Goal: Contribute content: Contribute content

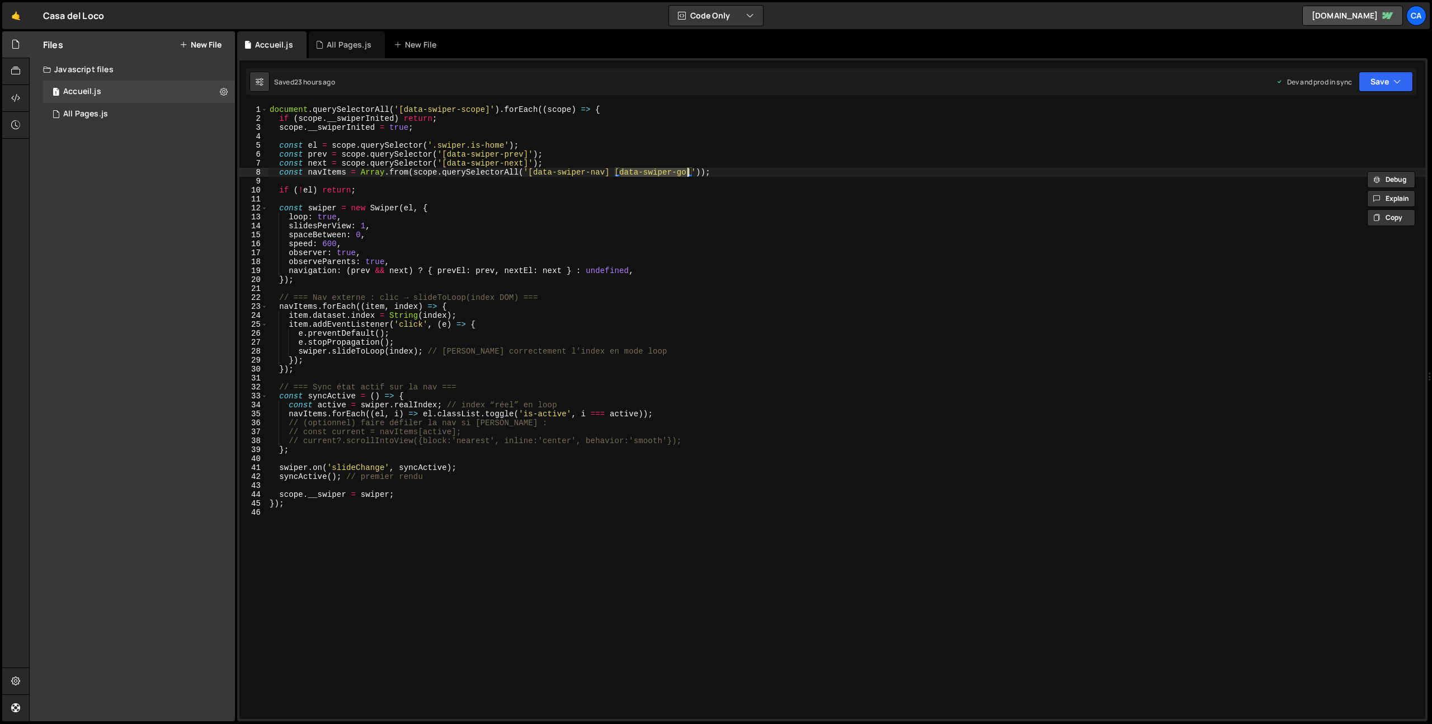
click at [271, 111] on div "document . querySelectorAll ( '[data-swiper-scope]' ) . forEach (( scope ) => {…" at bounding box center [846, 420] width 1158 height 631
type textarea "document.querySelectorAll('[data-swiper-scope]').forEach((scope) => {"
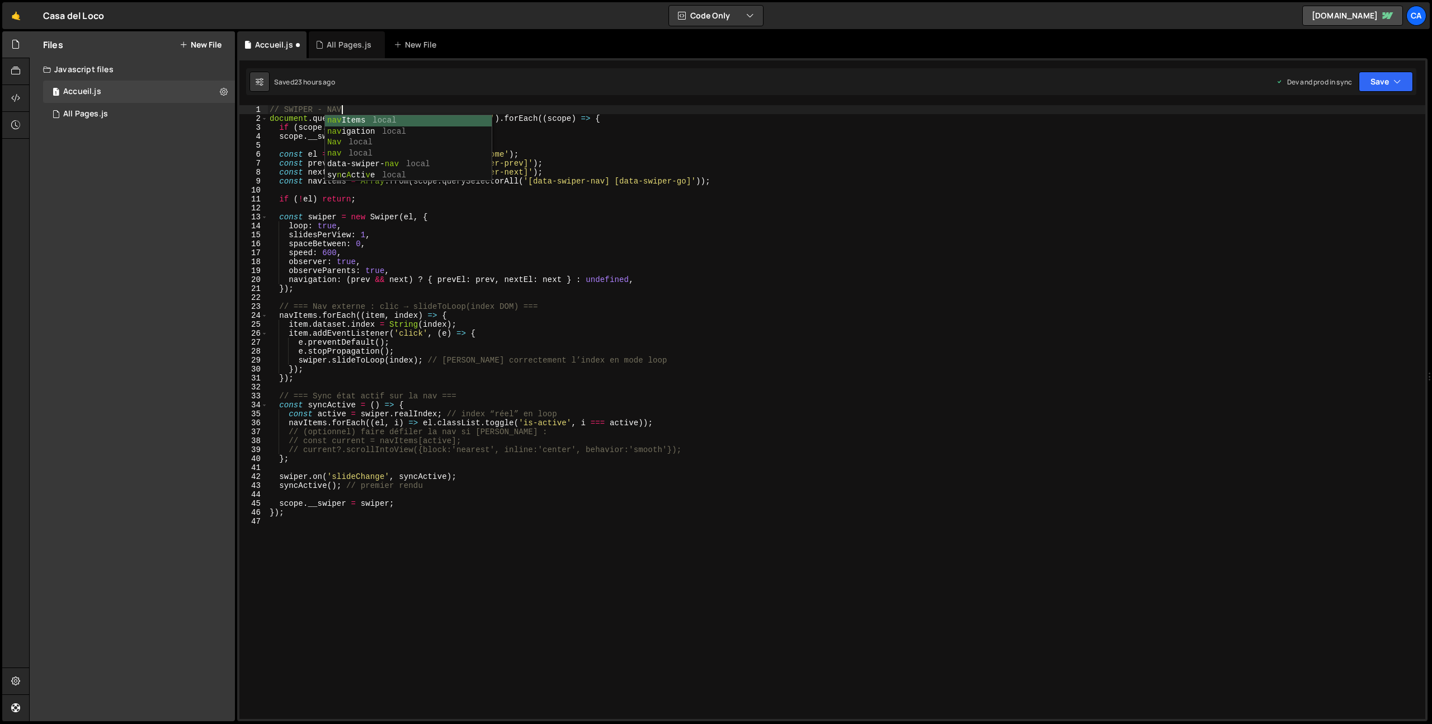
scroll to position [0, 4]
click at [270, 108] on div "// SWIPER - NAV document . querySelectorAll ( '[data-swiper-scope]' ) . forEach…" at bounding box center [846, 420] width 1158 height 631
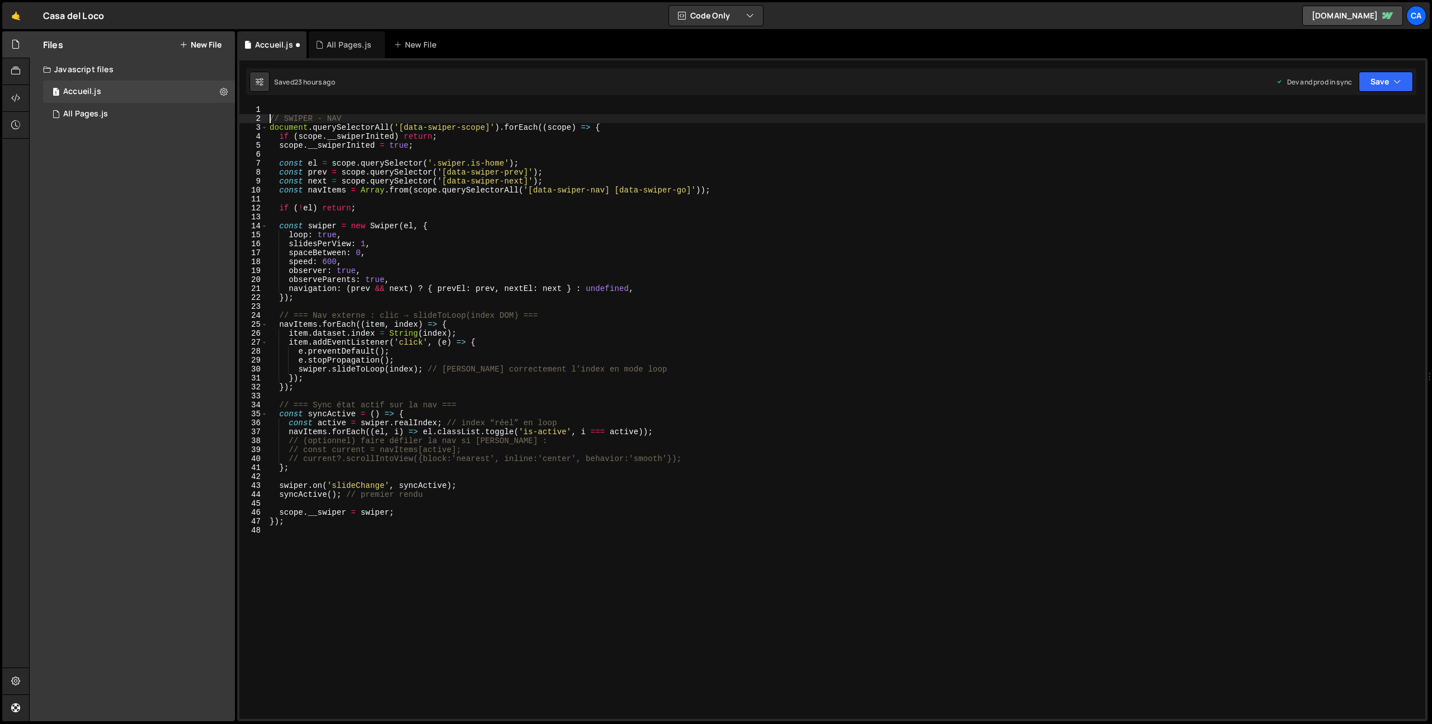
type textarea "// SWIPER - NAV"
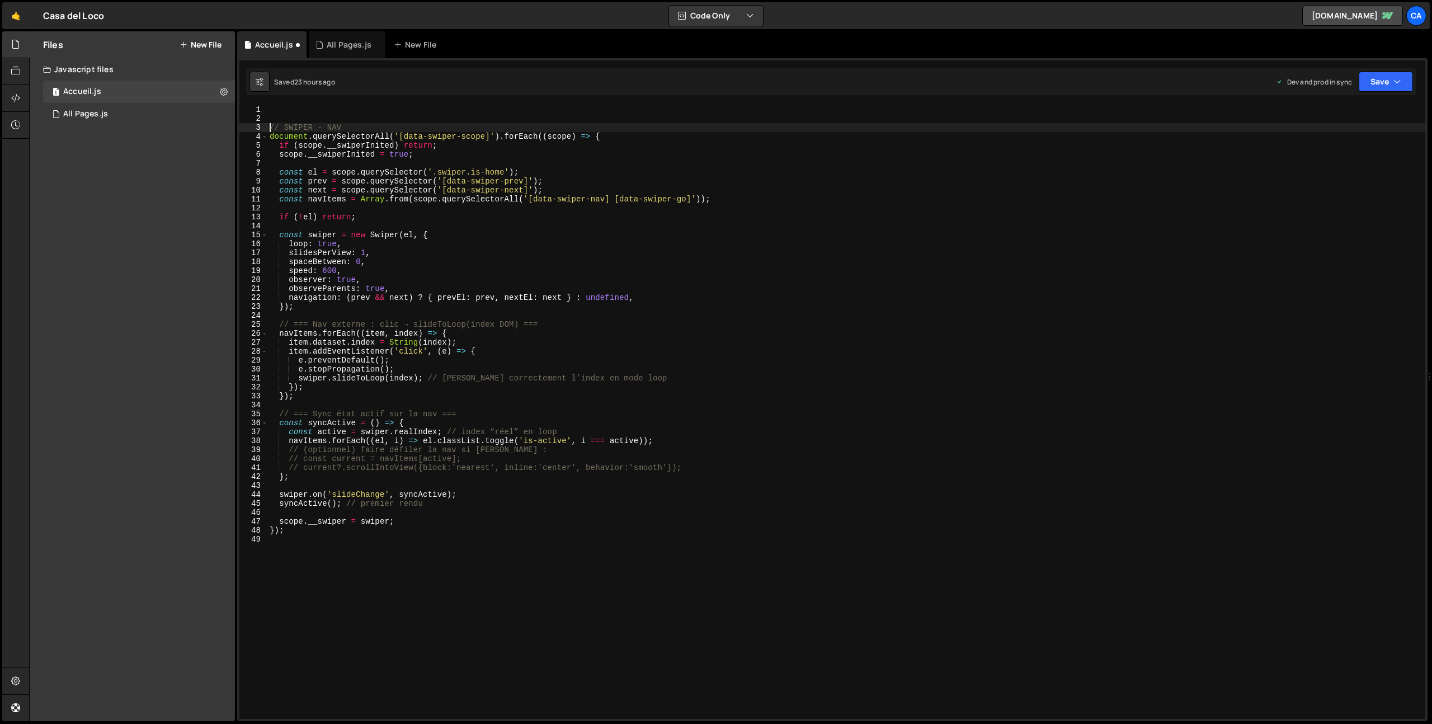
click at [307, 109] on div "// SWIPER - NAV document . querySelectorAll ( '[data-swiper-scope]' ) . forEach…" at bounding box center [846, 420] width 1158 height 631
click at [330, 45] on div "All Pages.js" at bounding box center [349, 44] width 45 height 11
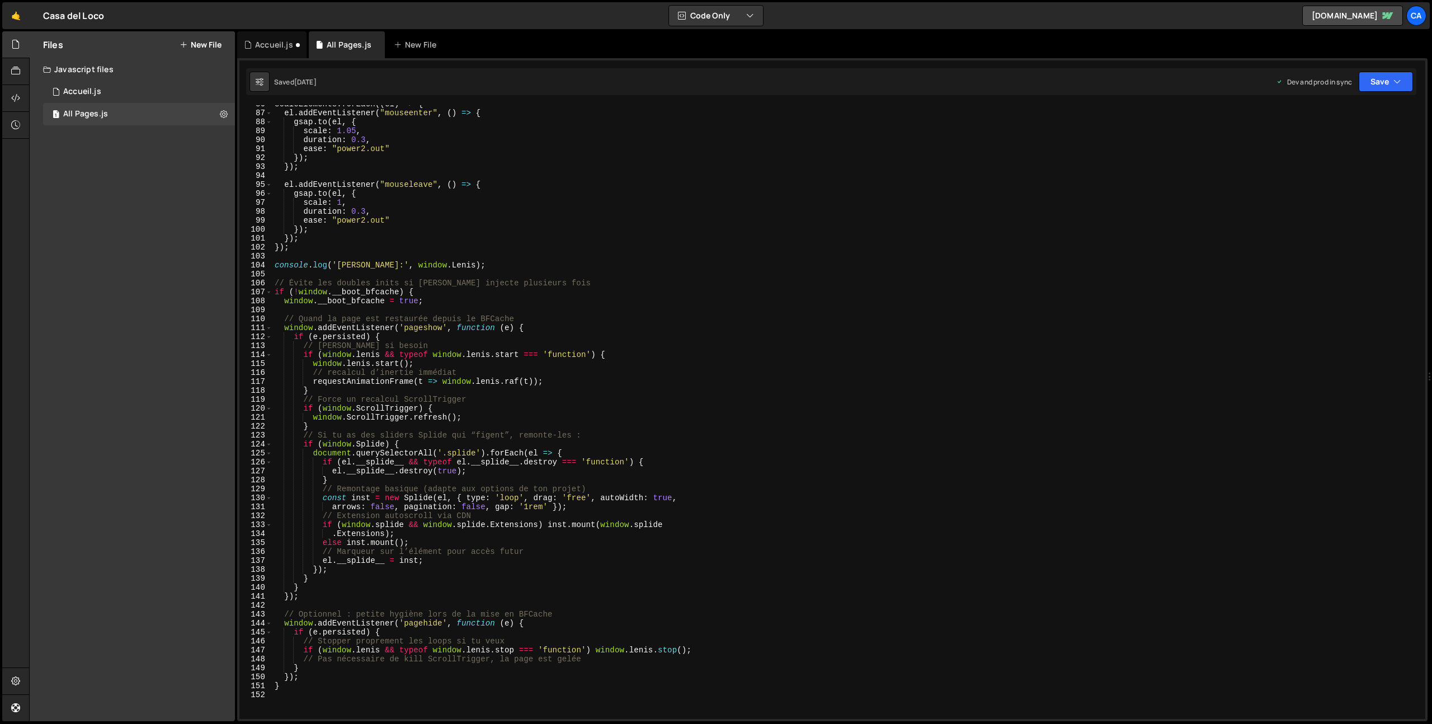
scroll to position [829, 0]
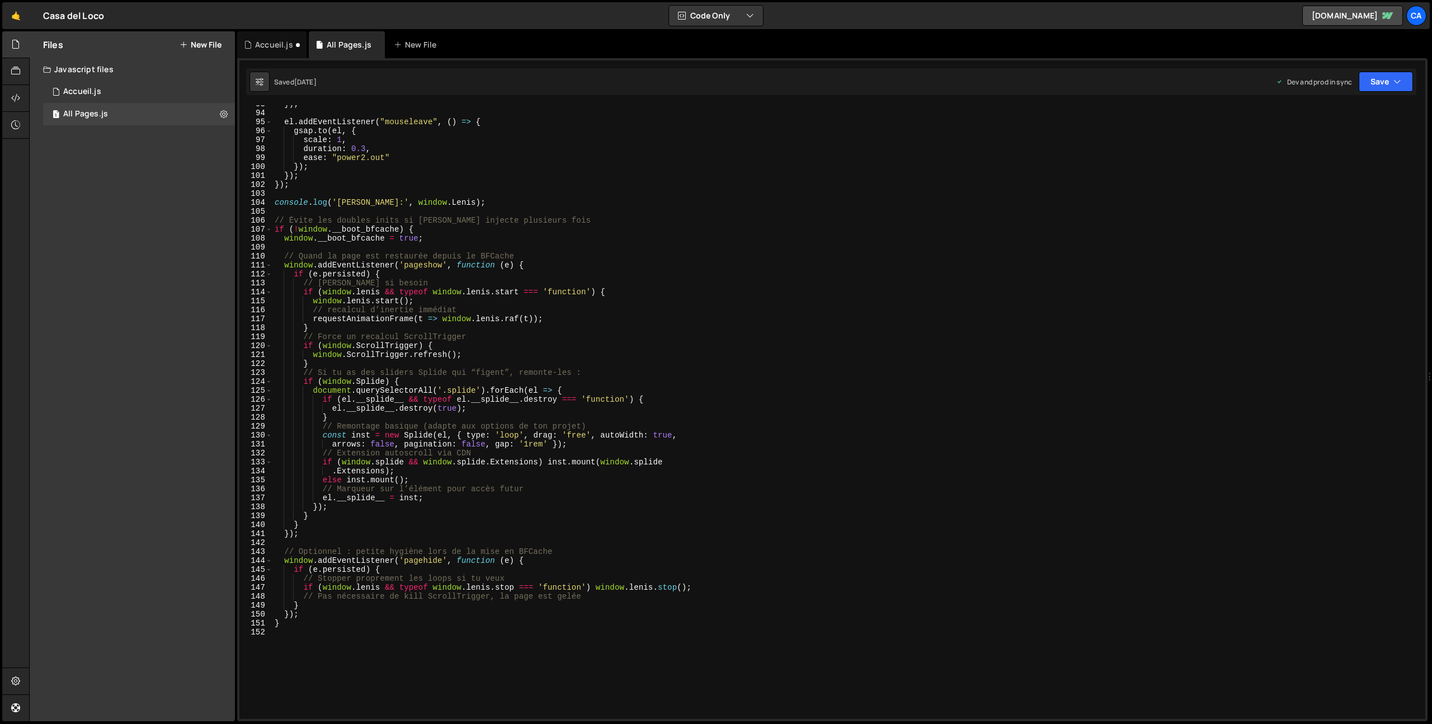
type textarea "// Optionnel : petite hygiène lors de la mise en BFCache"
drag, startPoint x: 556, startPoint y: 551, endPoint x: 230, endPoint y: 554, distance: 325.5
click at [230, 554] on div "Files New File Javascript files 1 Accueil.js 0 1 All Pages.js 0 CSS files Copy …" at bounding box center [730, 376] width 1403 height 690
drag, startPoint x: 521, startPoint y: 571, endPoint x: 219, endPoint y: 569, distance: 302.6
click at [219, 569] on div "Files New File Javascript files 1 Accueil.js 0 1 All Pages.js 0 CSS files Copy …" at bounding box center [730, 376] width 1403 height 690
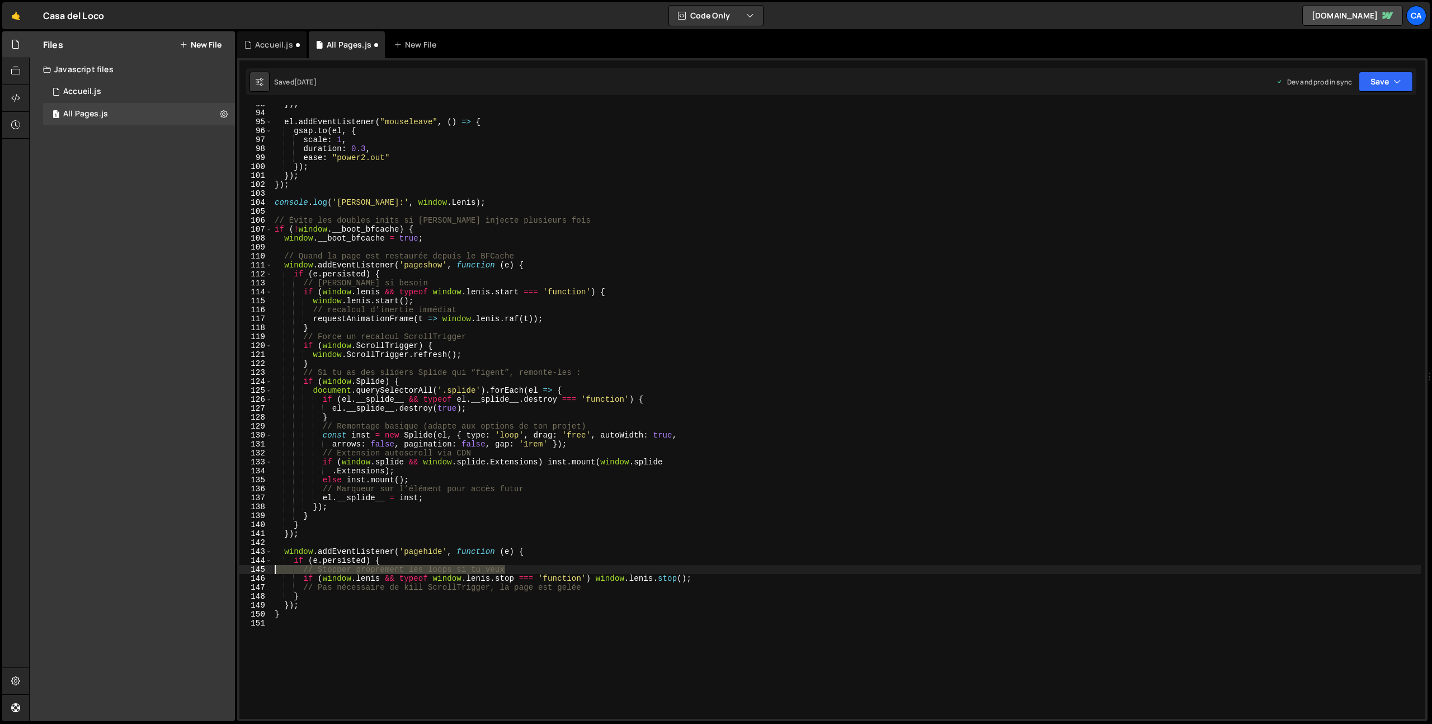
type textarea "// Stopper proprement les loops si tu veux"
drag, startPoint x: 604, startPoint y: 579, endPoint x: 307, endPoint y: 577, distance: 297.0
click at [307, 577] on div "}) ; el . addEventListener ( "mouseleave" , ( ) => { gsap . to ( el , { scale :…" at bounding box center [846, 415] width 1148 height 631
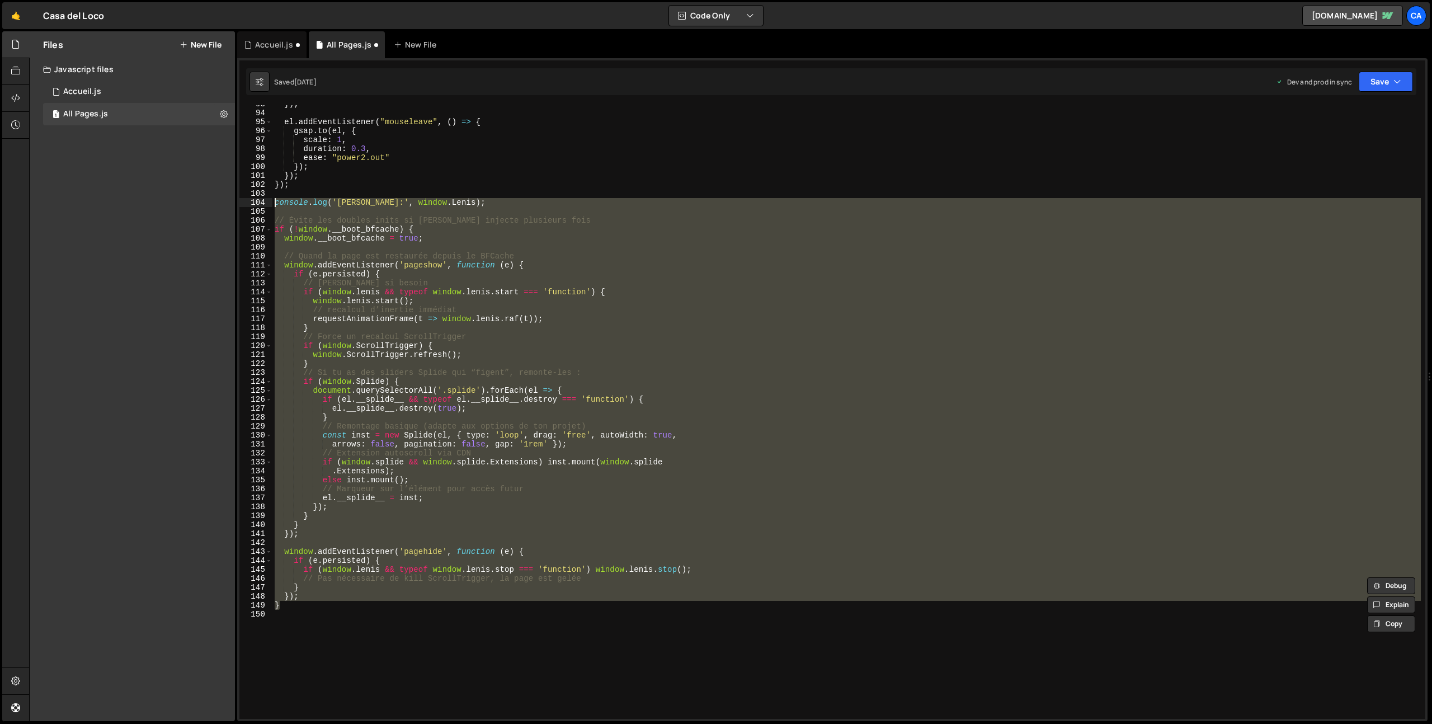
drag, startPoint x: 304, startPoint y: 605, endPoint x: 243, endPoint y: 204, distance: 406.3
click at [243, 204] on div "// Pas nécessaire de kill ScrollTrigger, la page est gelée 93 94 95 96 97 98 99…" at bounding box center [832, 412] width 1186 height 614
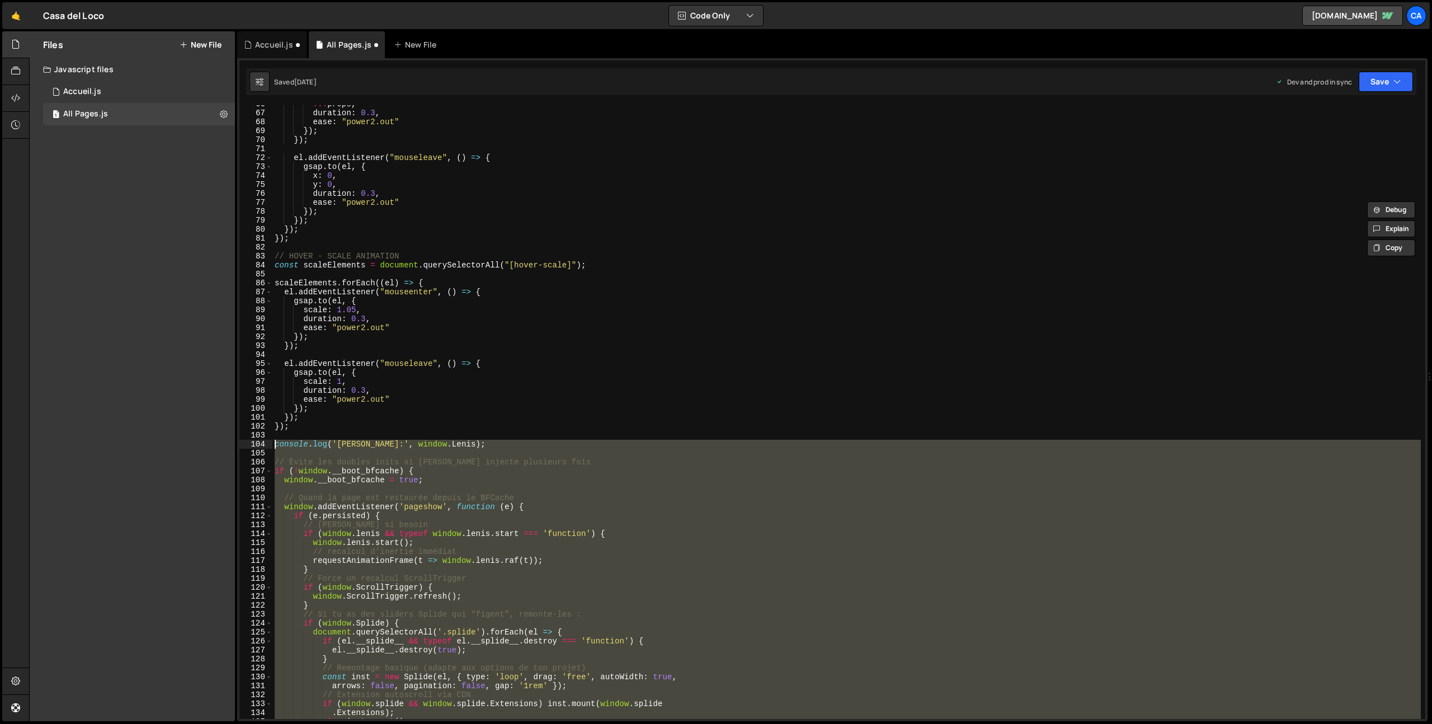
scroll to position [560, 0]
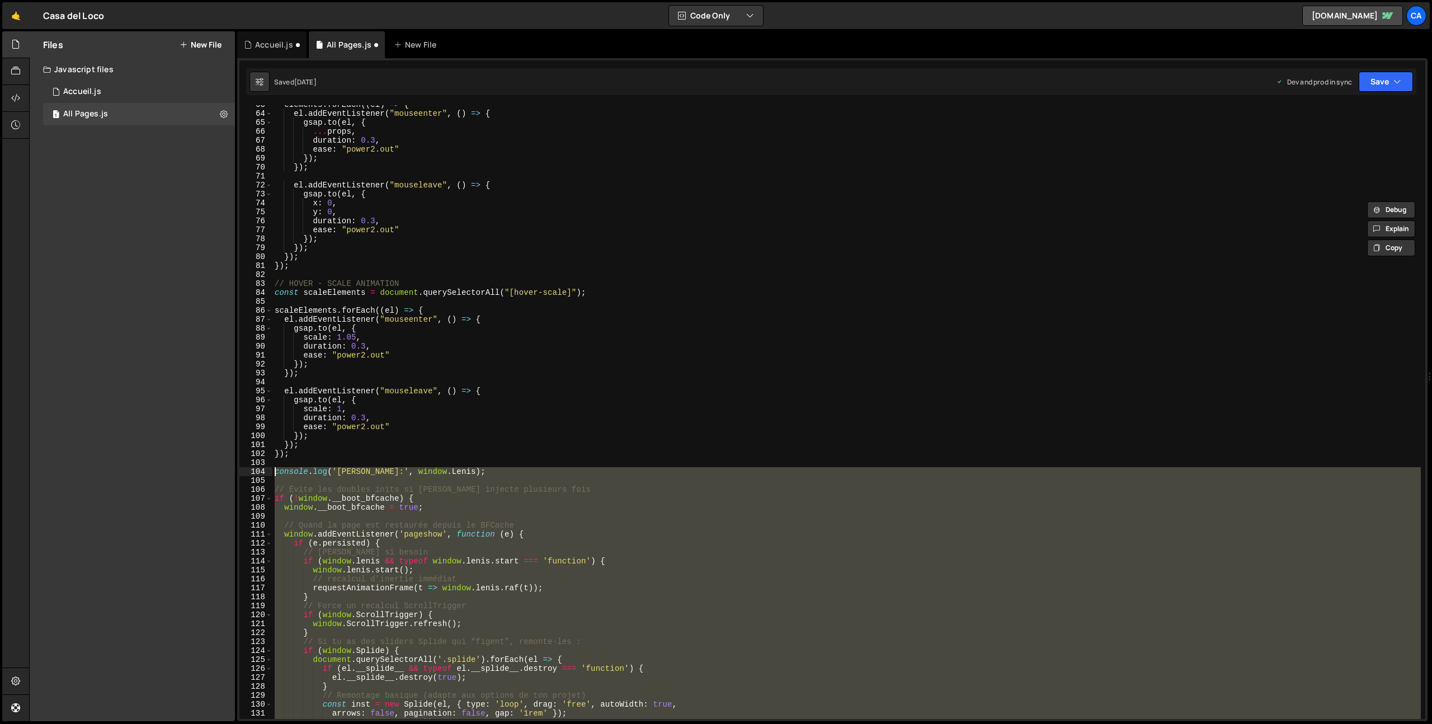
click at [531, 432] on div "elements . forEach (( el ) => { el . addEventListener ( "mouseenter" , ( ) => {…" at bounding box center [846, 415] width 1148 height 631
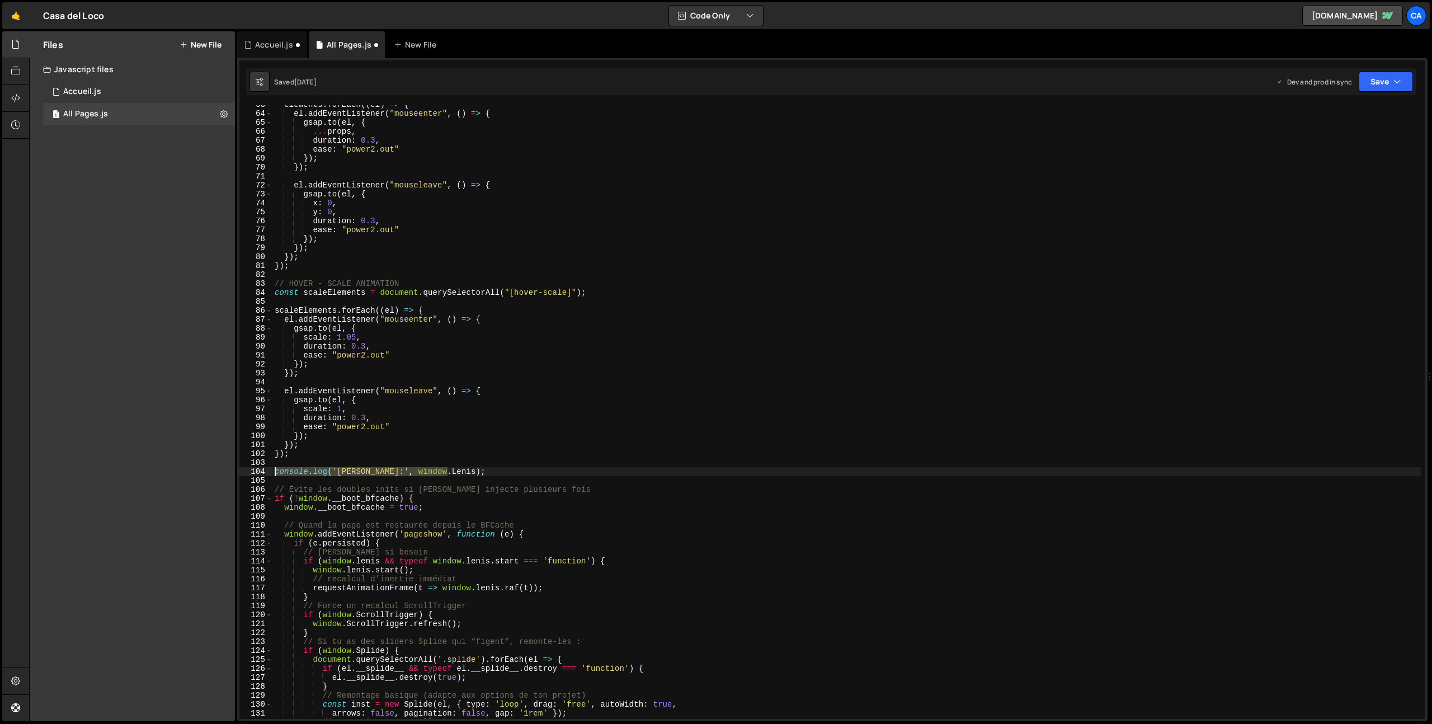
drag, startPoint x: 454, startPoint y: 474, endPoint x: 253, endPoint y: 473, distance: 201.4
click at [253, 473] on div "}); 63 64 65 66 67 68 69 70 71 72 73 74 75 76 77 78 79 80 81 82 83 84 85 86 87 …" at bounding box center [832, 412] width 1186 height 614
type textarea "console.log('[PERSON_NAME]:', window.[PERSON_NAME]);"
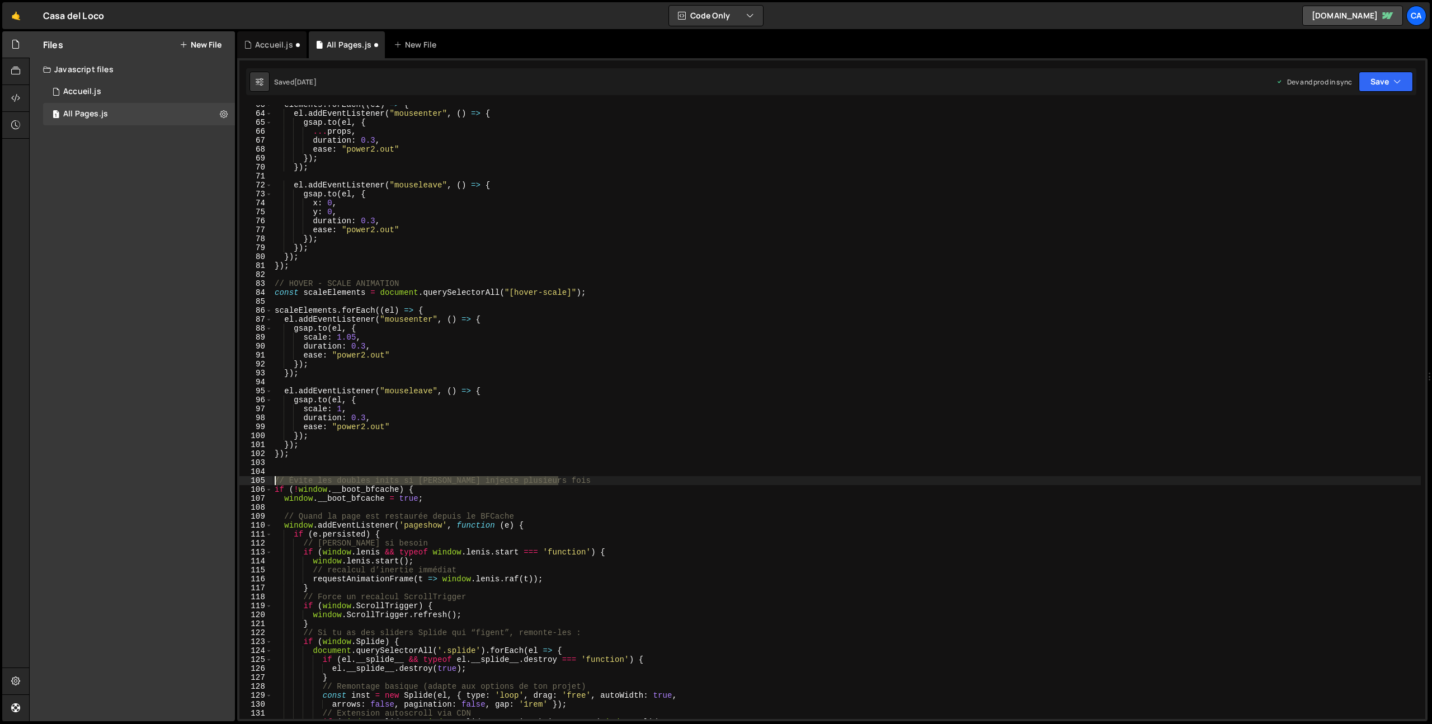
drag, startPoint x: 569, startPoint y: 482, endPoint x: 255, endPoint y: 478, distance: 314.4
click at [255, 478] on div "63 64 65 66 67 68 69 70 71 72 73 74 75 76 77 78 79 80 81 82 83 84 85 86 87 88 8…" at bounding box center [832, 412] width 1186 height 614
type textarea "// Évite les doubles inits si [PERSON_NAME] injecte plusieurs fois"
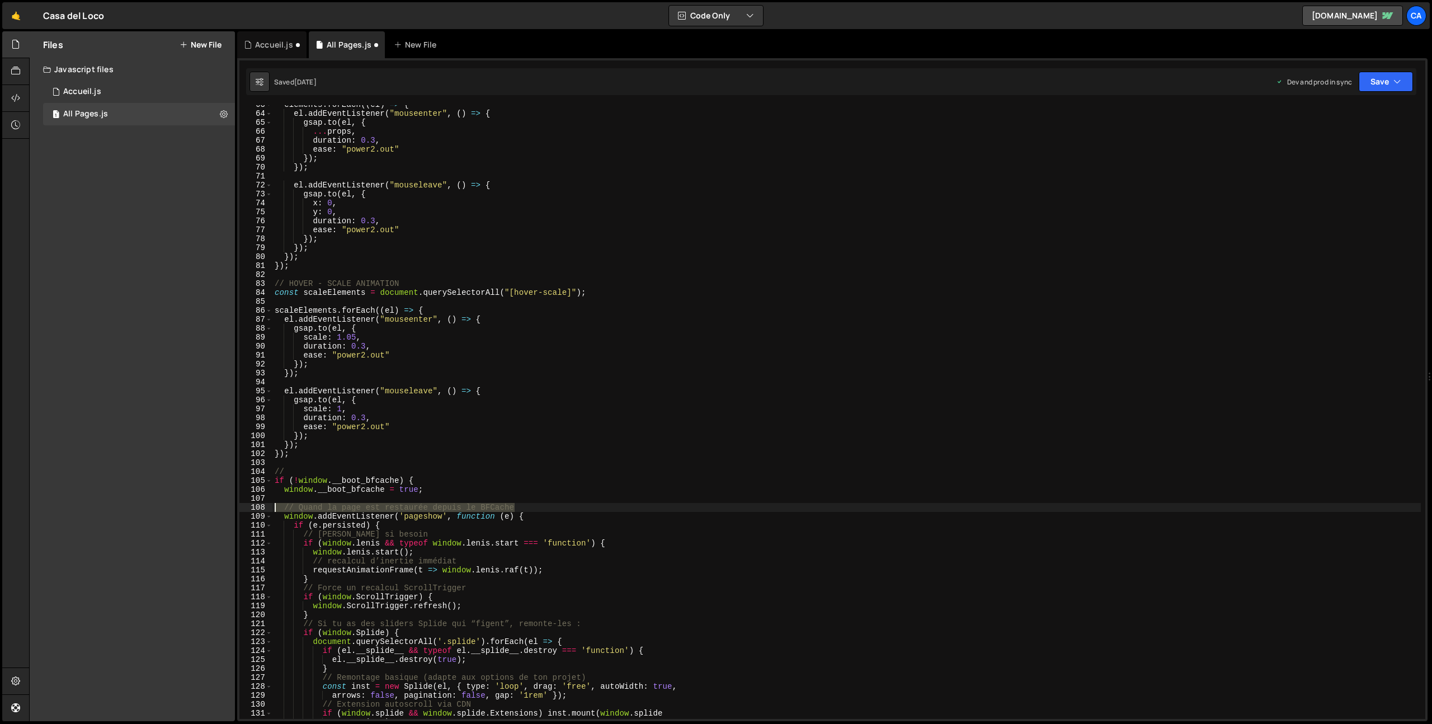
drag, startPoint x: 518, startPoint y: 509, endPoint x: 237, endPoint y: 504, distance: 281.4
click at [237, 504] on div "1 Type cmd + s to save your Javascript file. הההההההההההההההההההההההההההההההההה…" at bounding box center [832, 389] width 1190 height 663
type textarea "// Quand la page est restaurée depuis le BFCache"
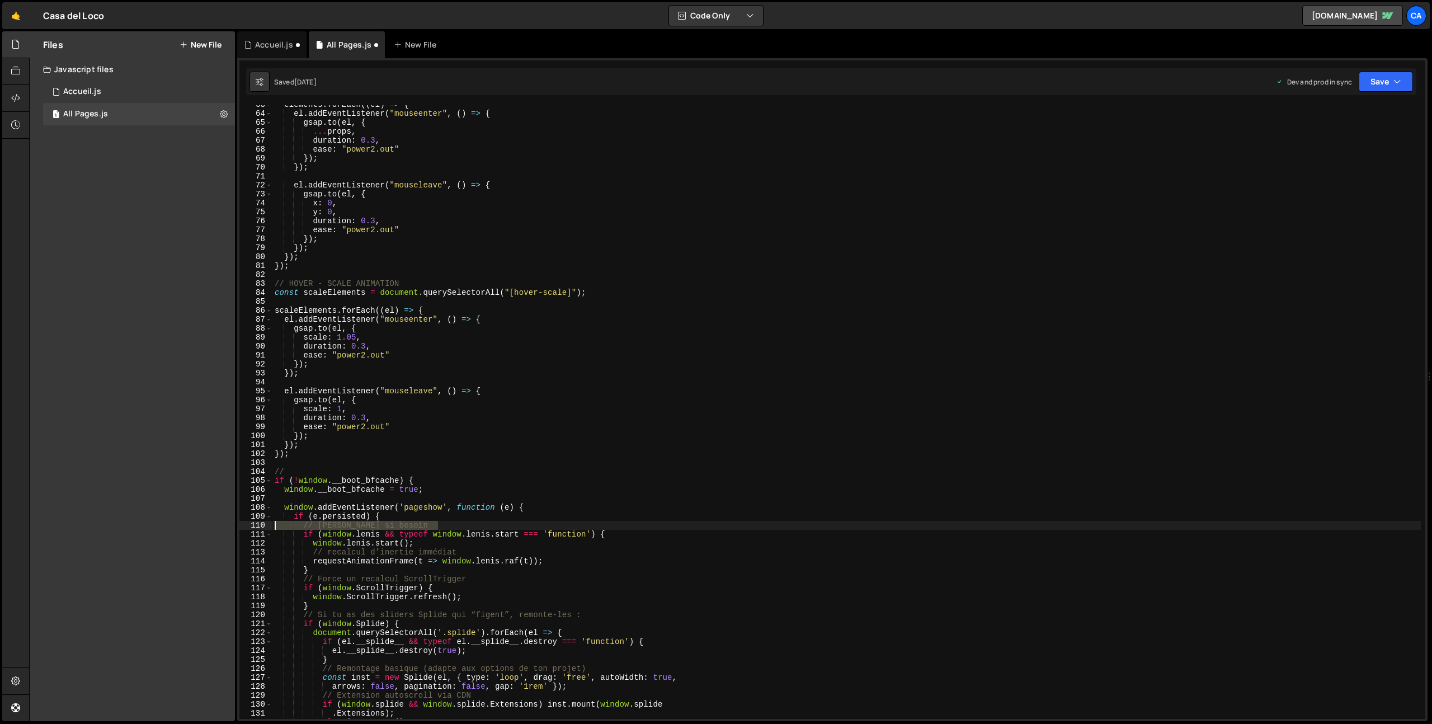
drag, startPoint x: 448, startPoint y: 527, endPoint x: 243, endPoint y: 524, distance: 204.7
click at [229, 525] on div "Files New File Javascript files 1 Accueil.js 0 1 All Pages.js 0 CSS files Copy …" at bounding box center [730, 376] width 1403 height 690
type textarea "// [PERSON_NAME] si besoin"
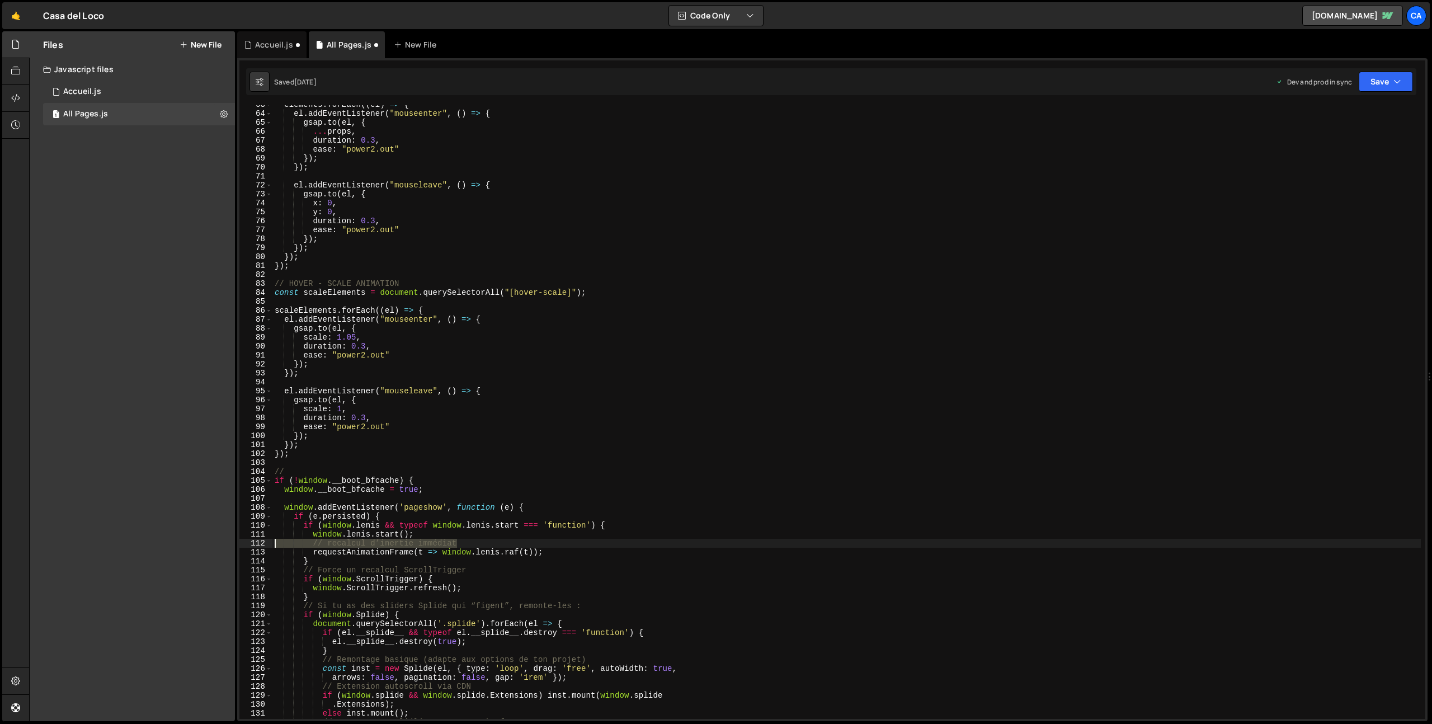
drag, startPoint x: 419, startPoint y: 546, endPoint x: 211, endPoint y: 546, distance: 208.6
click at [211, 546] on div "Files New File Javascript files 1 Accueil.js 0 1 All Pages.js 0 CSS files Copy …" at bounding box center [730, 376] width 1403 height 690
type textarea "// recalcul d’inertie immédiat"
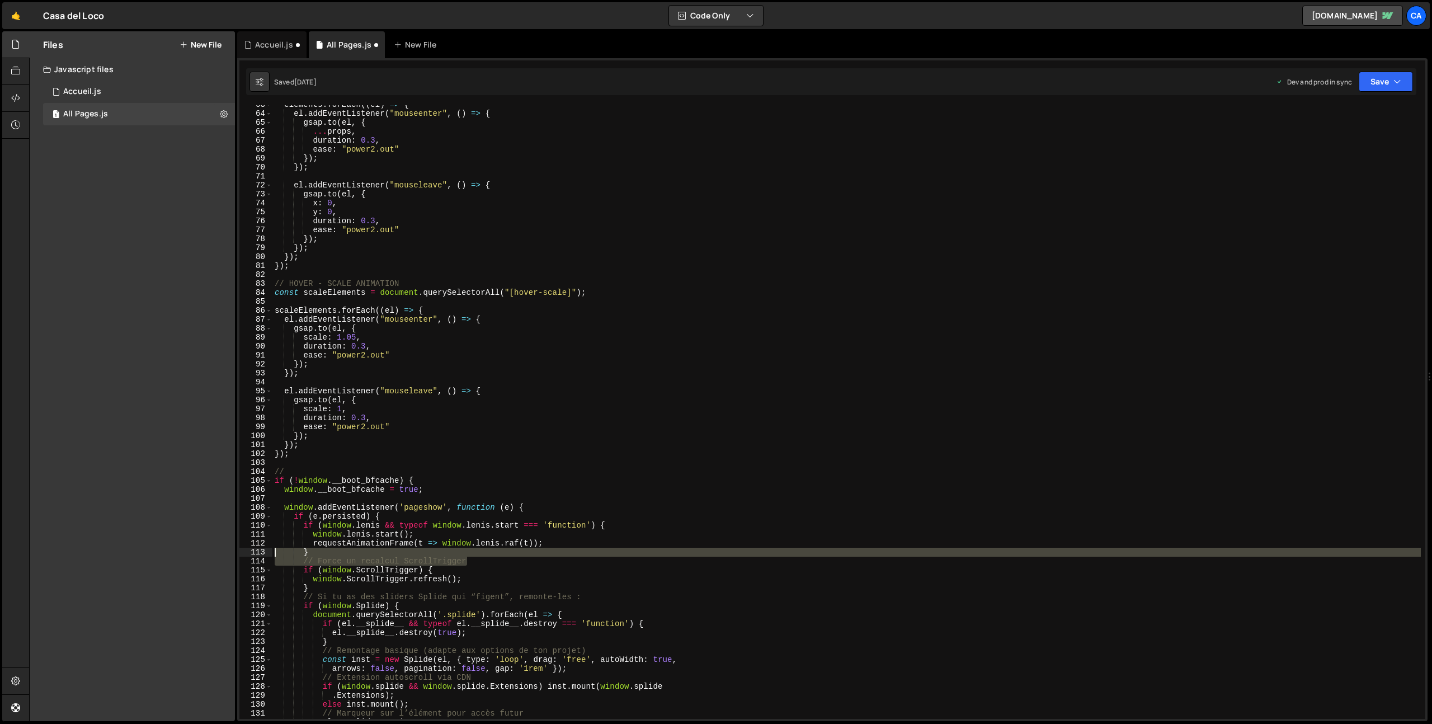
drag, startPoint x: 482, startPoint y: 563, endPoint x: 216, endPoint y: 556, distance: 265.8
click at [216, 556] on div "Files New File Javascript files 1 Accueil.js 0 1 All Pages.js 0 CSS files Copy …" at bounding box center [730, 376] width 1403 height 690
click at [216, 556] on div "Files New File Javascript files 1 Accueil.js 0 1 All Pages.js 0 CSS files Copy …" at bounding box center [132, 376] width 205 height 690
click at [350, 561] on div "elements . forEach (( el ) => { el . addEventListener ( "mouseenter" , ( ) => {…" at bounding box center [846, 412] width 1148 height 614
type textarea "// Force un recalcul ScrollTrigger"
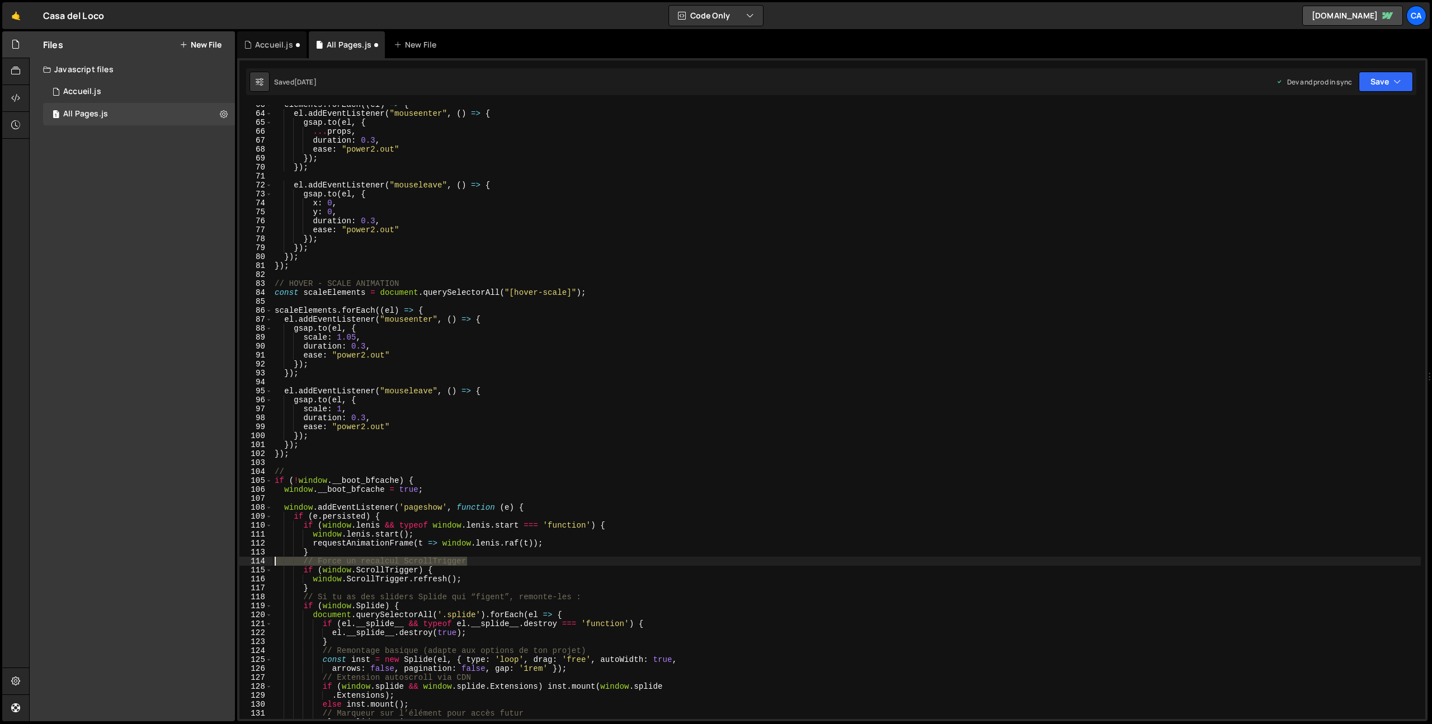
drag, startPoint x: 483, startPoint y: 562, endPoint x: 238, endPoint y: 560, distance: 244.4
click at [238, 560] on div "1 Type cmd + s to save your Javascript file. הההההההההההההההההההההההההההההההההה…" at bounding box center [832, 389] width 1190 height 663
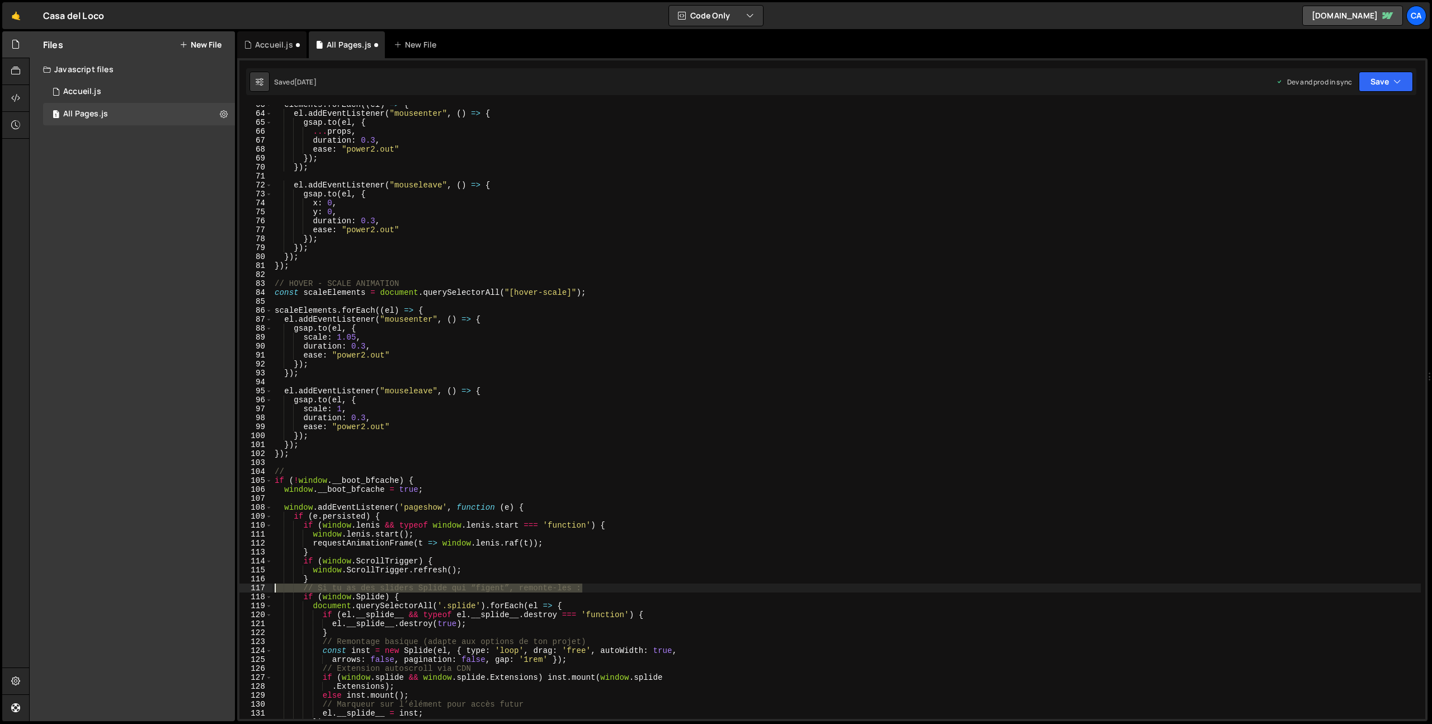
drag, startPoint x: 595, startPoint y: 588, endPoint x: 249, endPoint y: 591, distance: 346.2
click at [249, 591] on div "} 63 64 65 66 67 68 69 70 71 72 73 74 75 76 77 78 79 80 81 82 83 84 85 86 87 88…" at bounding box center [832, 412] width 1186 height 614
click at [302, 548] on div "elements . forEach (( el ) => { el . addEventListener ( "mouseenter" , ( ) => {…" at bounding box center [846, 415] width 1148 height 631
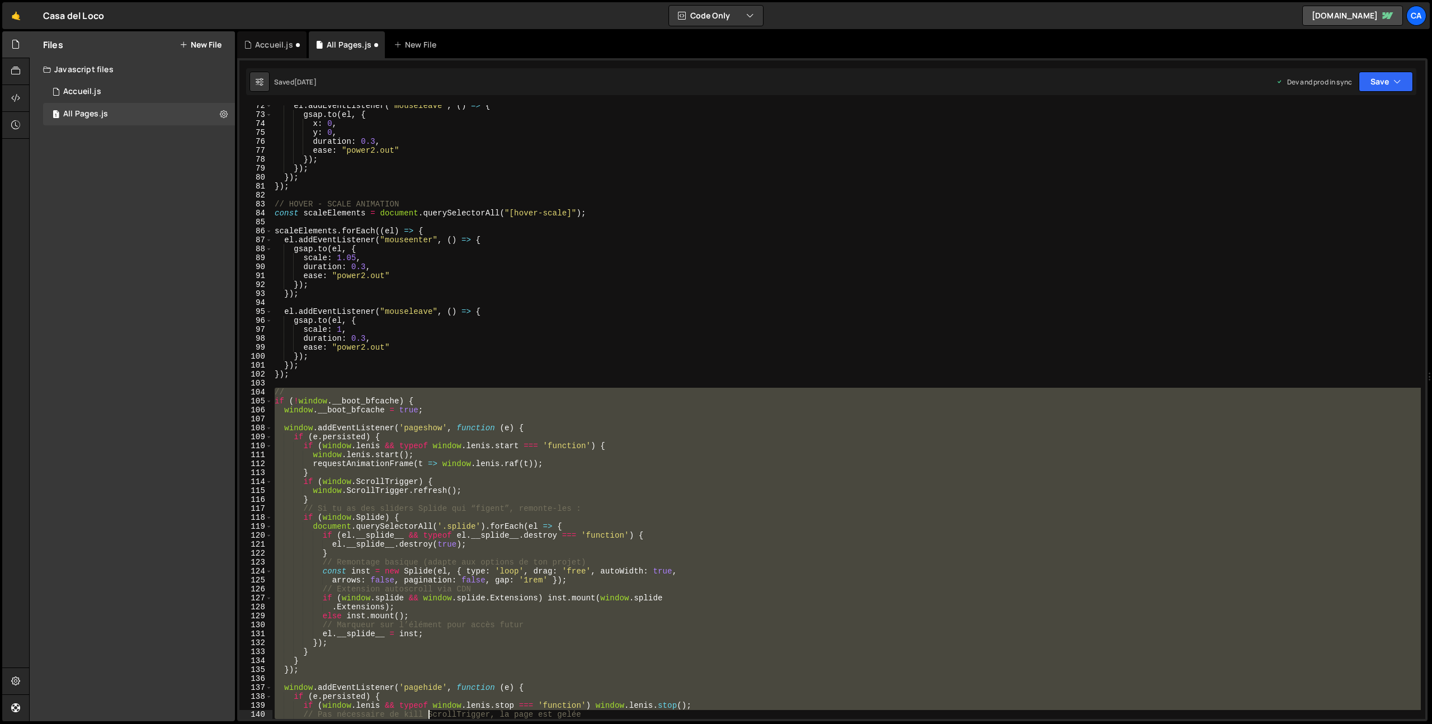
scroll to position [675, 0]
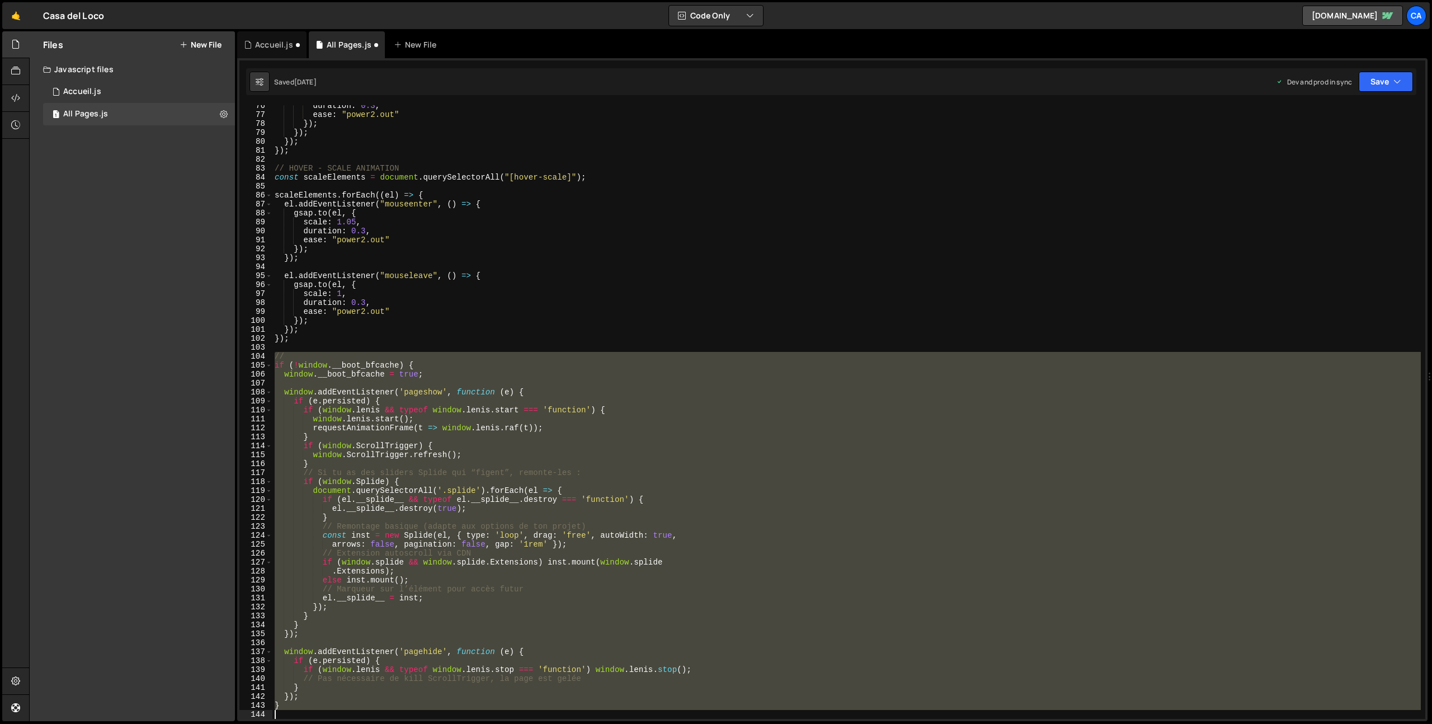
drag, startPoint x: 273, startPoint y: 470, endPoint x: 395, endPoint y: 723, distance: 280.4
click at [395, 723] on div "Hold on a sec... Are you certain you wish to leave this page? Any changes you'v…" at bounding box center [716, 362] width 1432 height 724
type textarea "}"
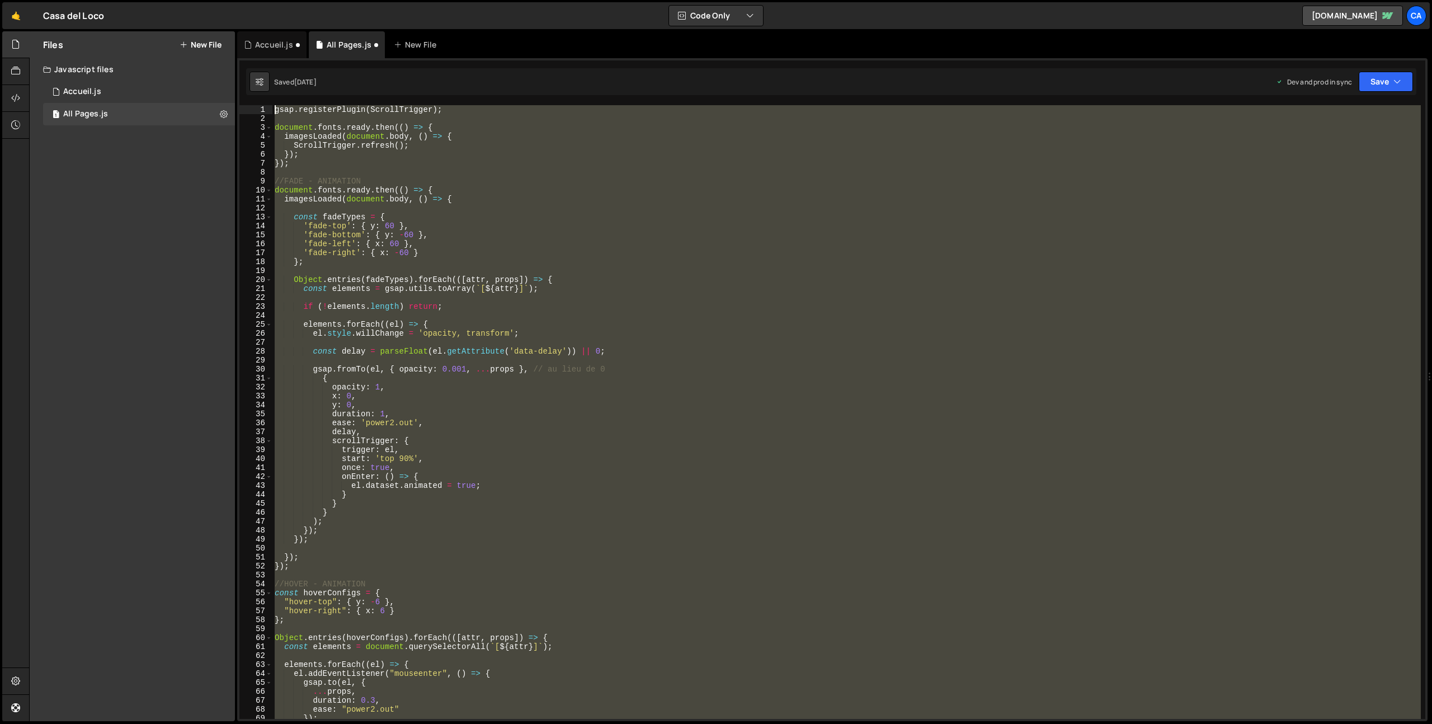
scroll to position [0, 0]
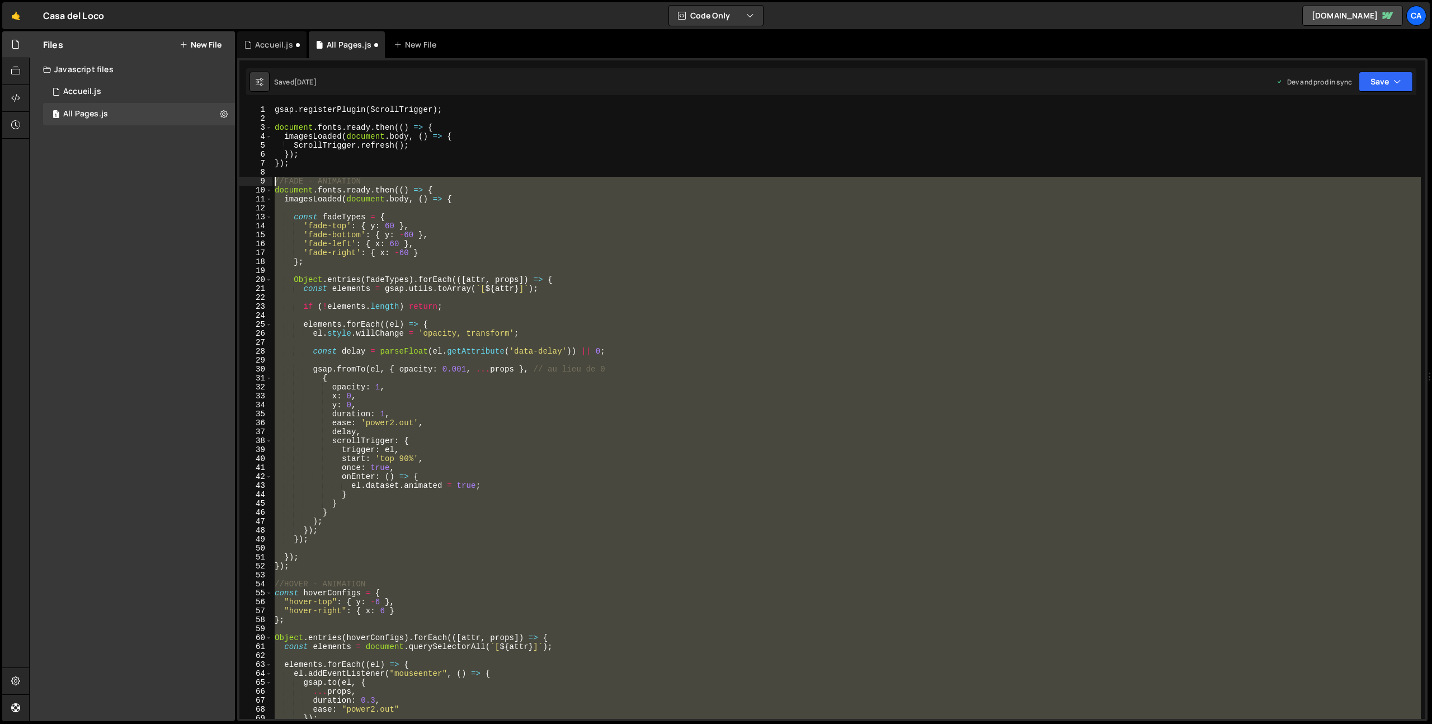
drag, startPoint x: 290, startPoint y: 407, endPoint x: 243, endPoint y: 177, distance: 234.6
click at [243, 177] on div "1 2 3 4 5 6 7 8 9 10 11 12 13 14 15 16 17 18 19 20 21 22 23 24 25 26 27 28 29 3…" at bounding box center [832, 412] width 1186 height 614
type textarea "//FADE - ANIMATION document.fonts.ready.then(() => {"
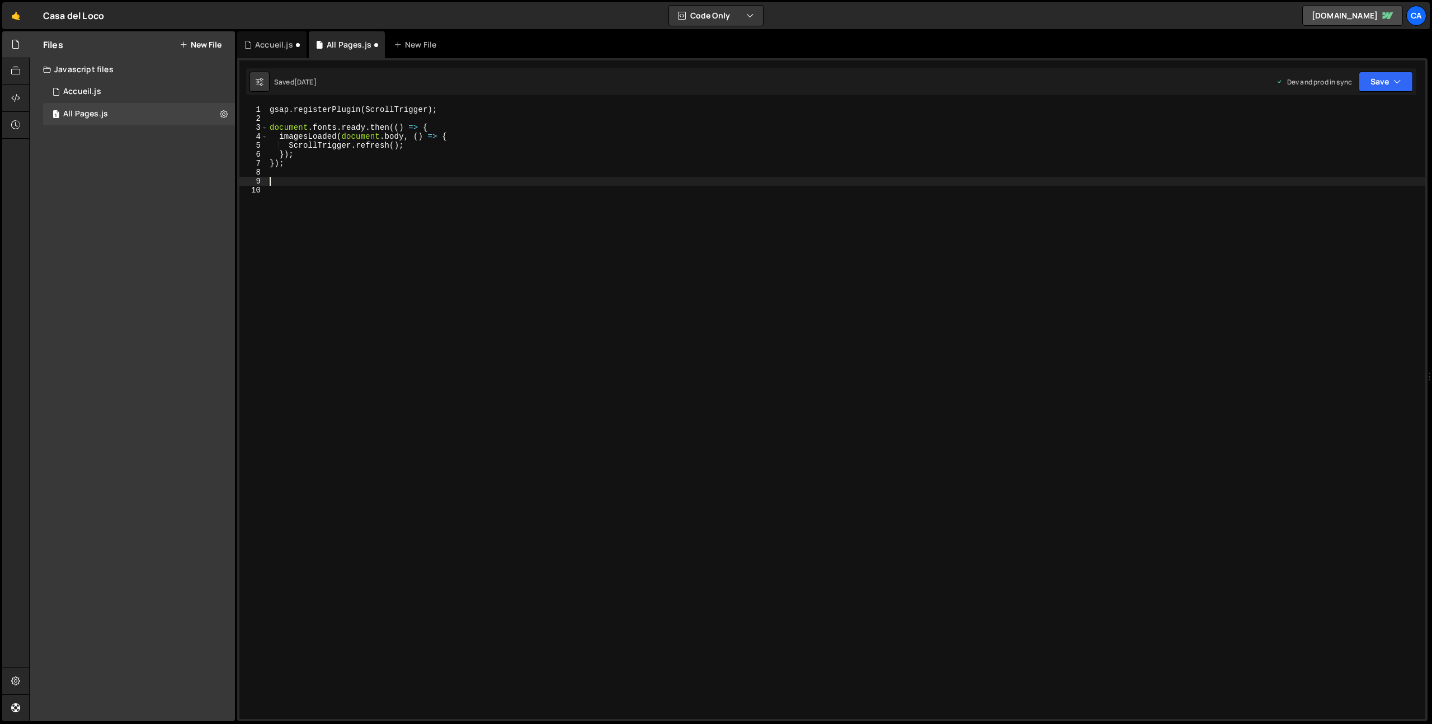
click at [196, 41] on button "New File" at bounding box center [201, 44] width 42 height 9
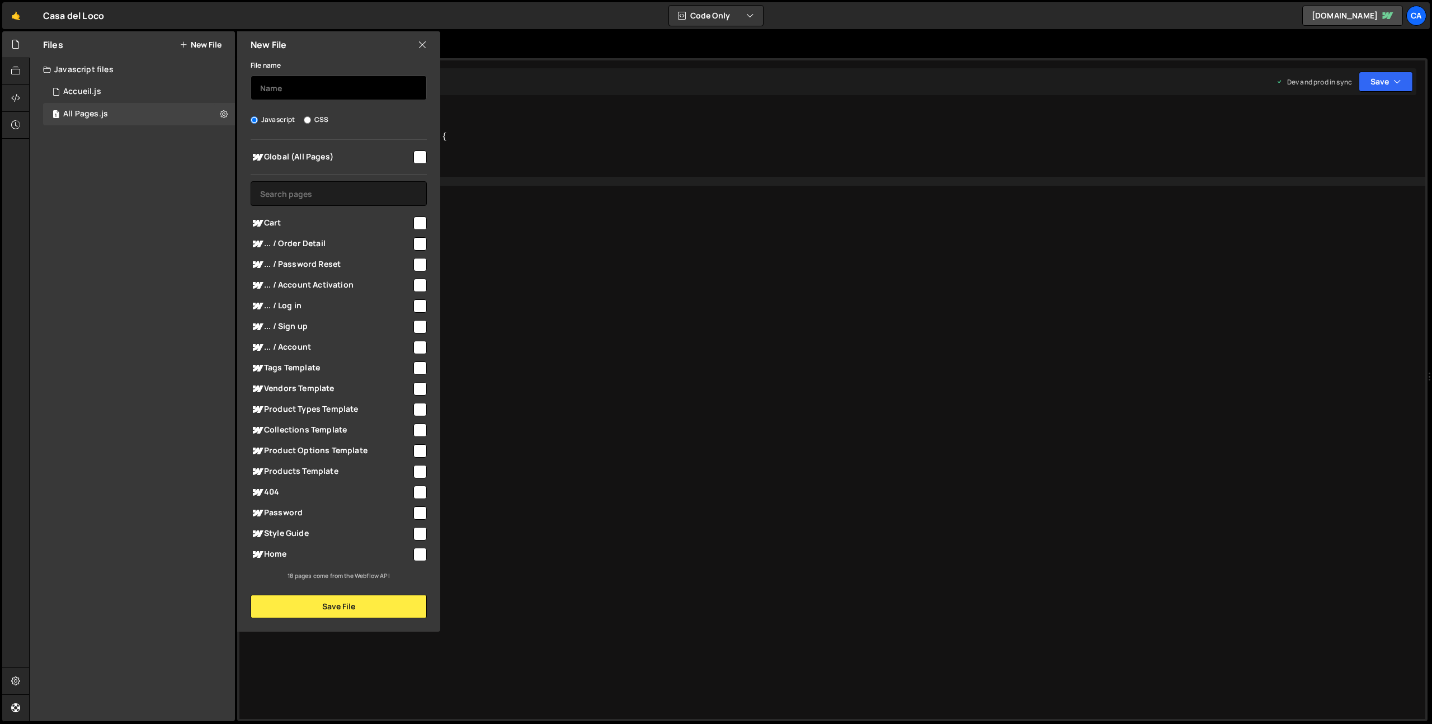
click at [315, 92] on input "text" at bounding box center [339, 88] width 176 height 25
type input "Animations"
click at [420, 154] on input "checkbox" at bounding box center [419, 156] width 13 height 13
checkbox input "true"
click at [340, 604] on button "Save File" at bounding box center [339, 606] width 176 height 23
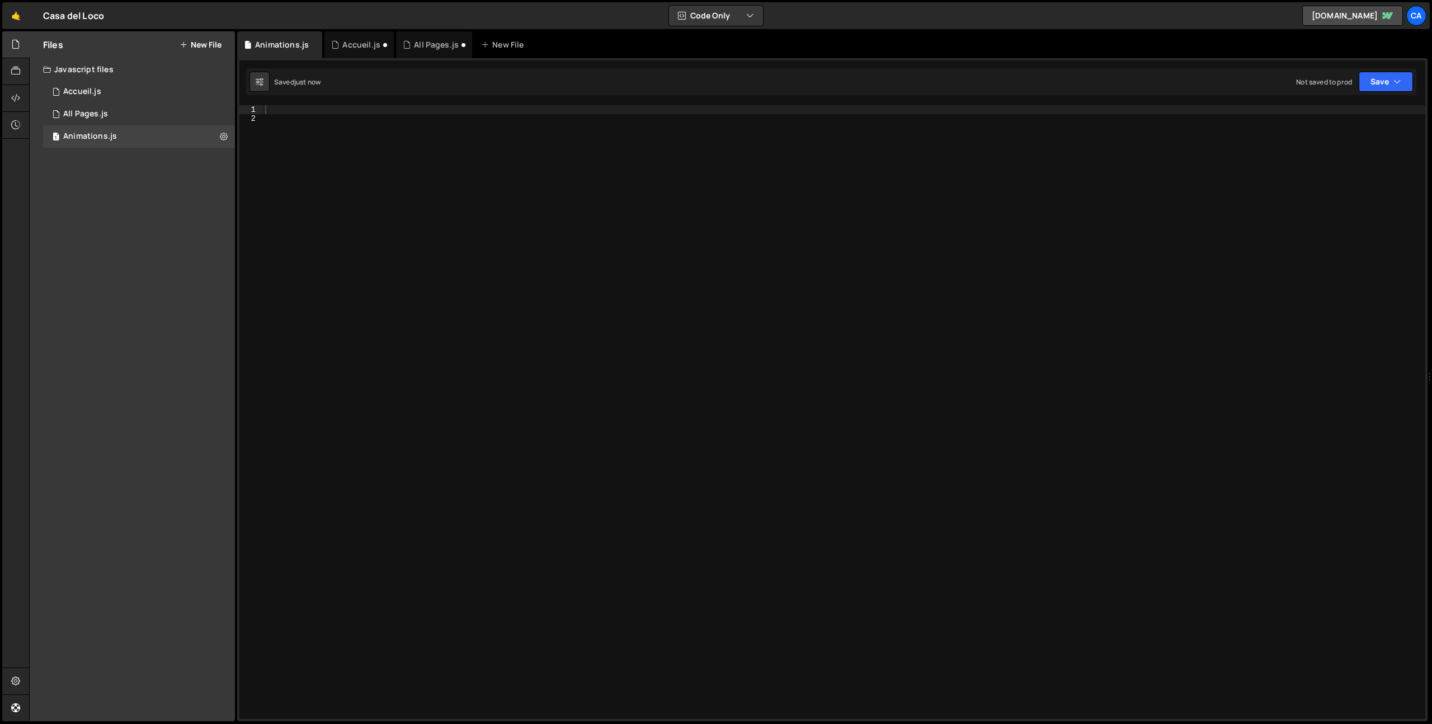
click at [312, 114] on div at bounding box center [844, 420] width 1162 height 631
paste textarea "});"
type textarea "});"
click at [284, 107] on div at bounding box center [844, 420] width 1162 height 631
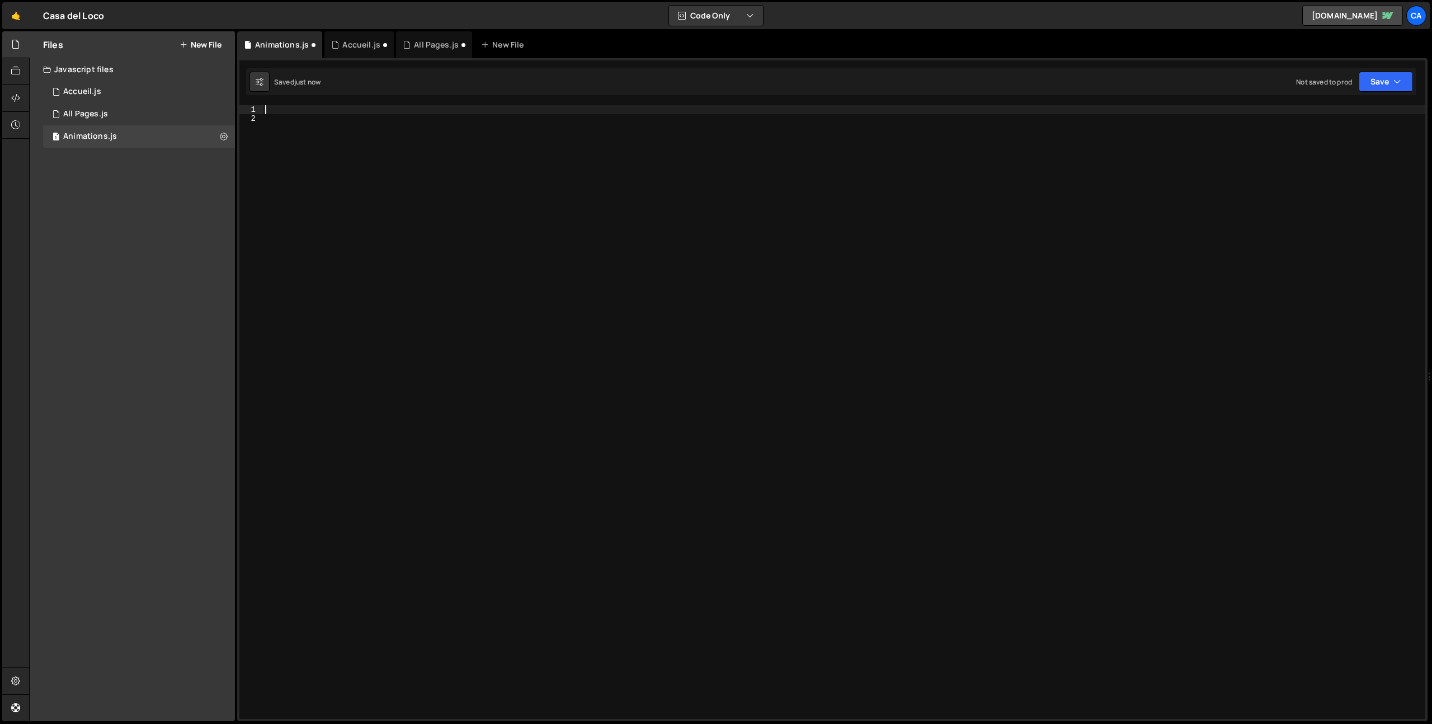
paste textarea "});"
type textarea "});"
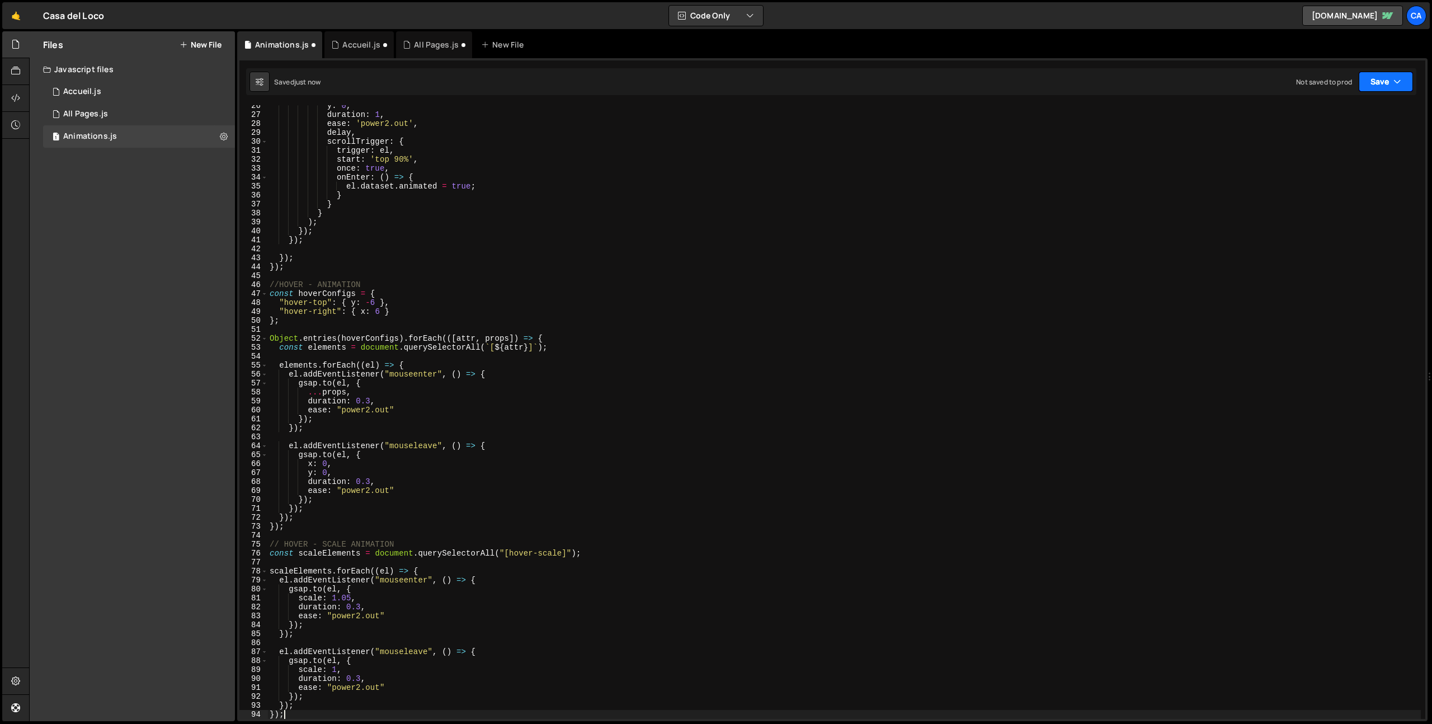
click at [1384, 76] on button "Save" at bounding box center [1386, 82] width 54 height 20
click at [1332, 155] on div "Not saved to prod" at bounding box center [1348, 157] width 116 height 13
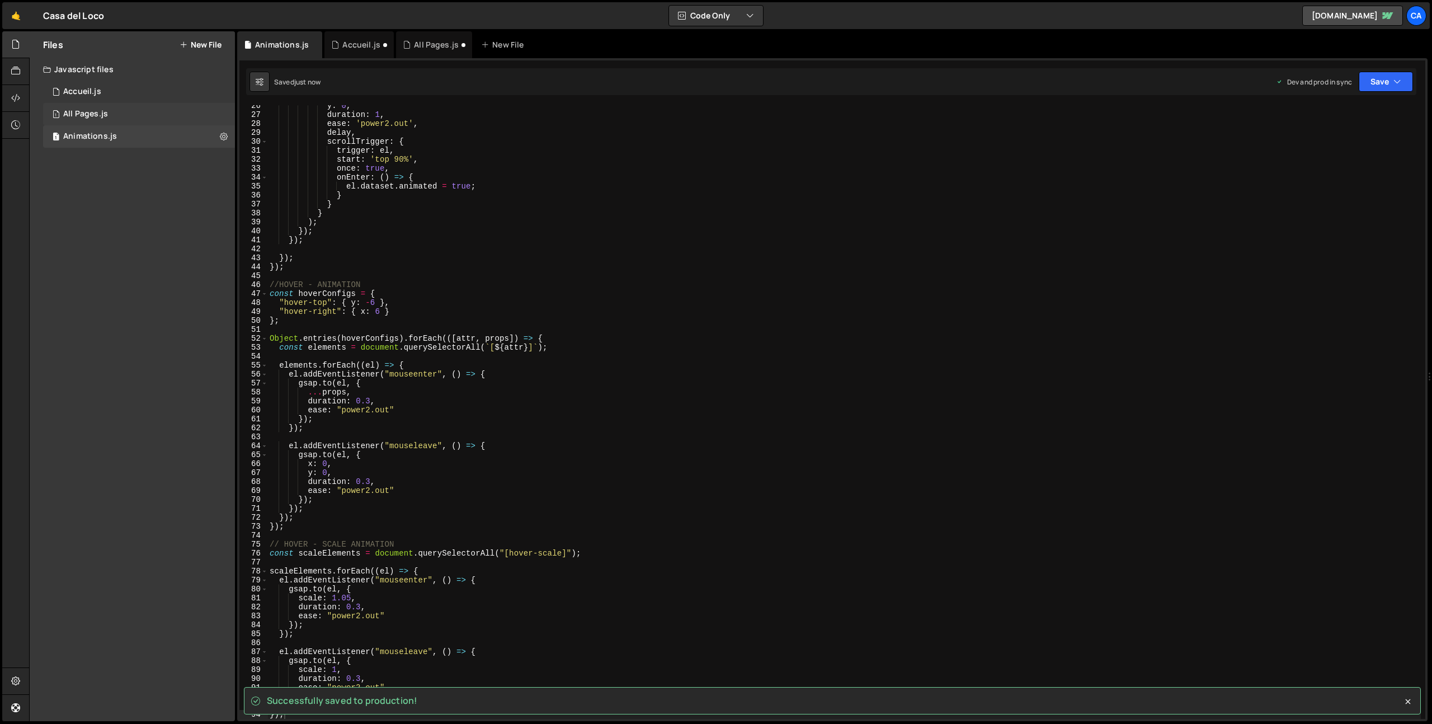
click at [104, 112] on div "All Pages.js" at bounding box center [85, 114] width 45 height 10
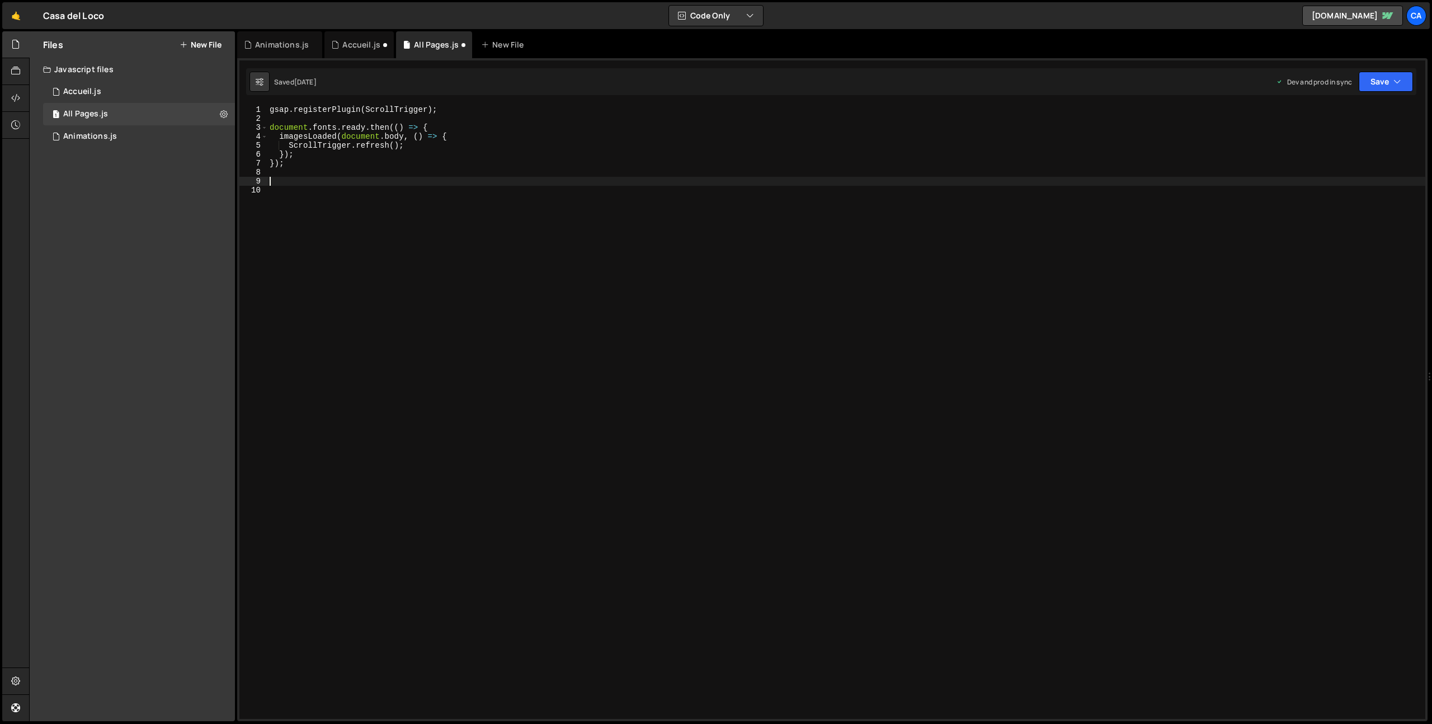
click at [289, 185] on div "gsap . registerPlugin ( ScrollTrigger ) ; document . fonts . ready . then (( ) …" at bounding box center [846, 420] width 1158 height 631
type textarea "// MENU - DROPDWON DESKTOP"
drag, startPoint x: 393, startPoint y: 194, endPoint x: 436, endPoint y: 184, distance: 44.2
click at [393, 194] on div "gsap . registerPlugin ( ScrollTrigger ) ; document . fonts . ready . then (( ) …" at bounding box center [846, 420] width 1158 height 631
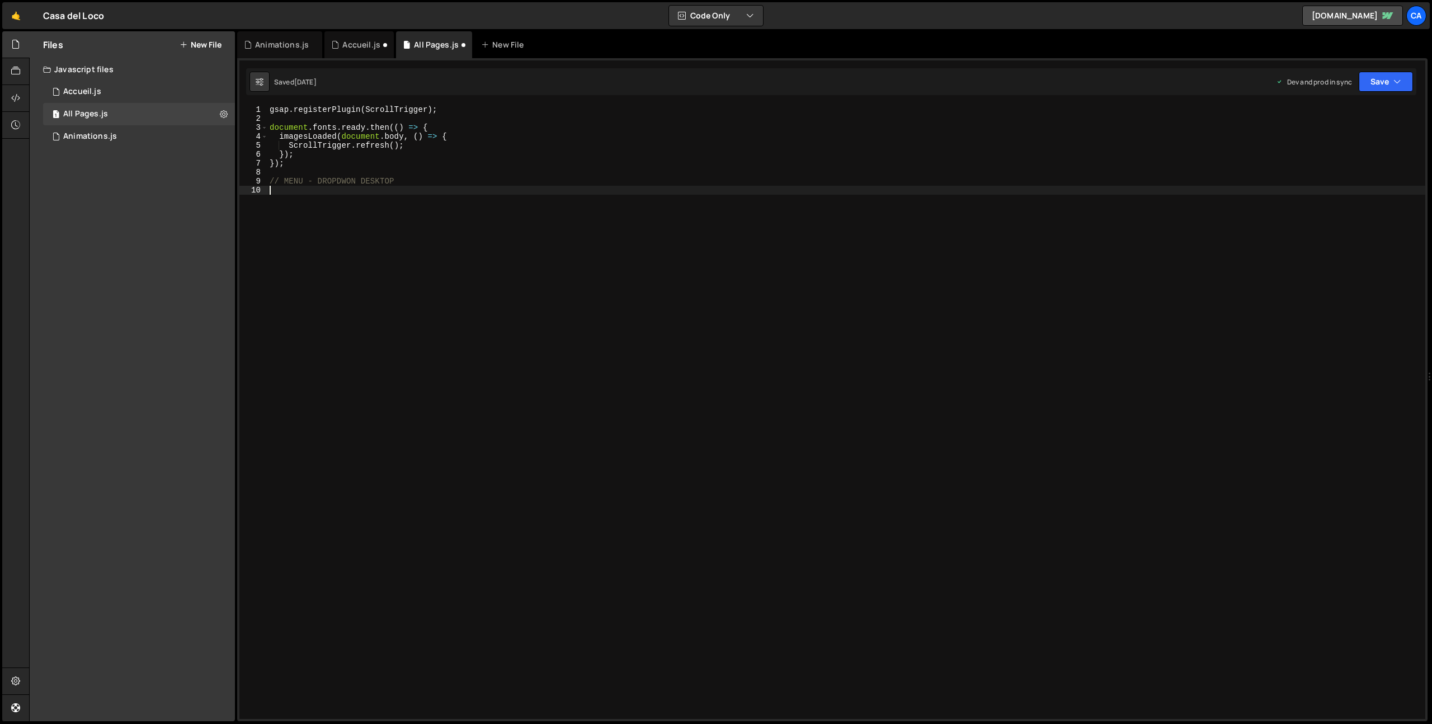
scroll to position [0, 0]
paste textarea "// GSAP dropdown hover/focus/tap"
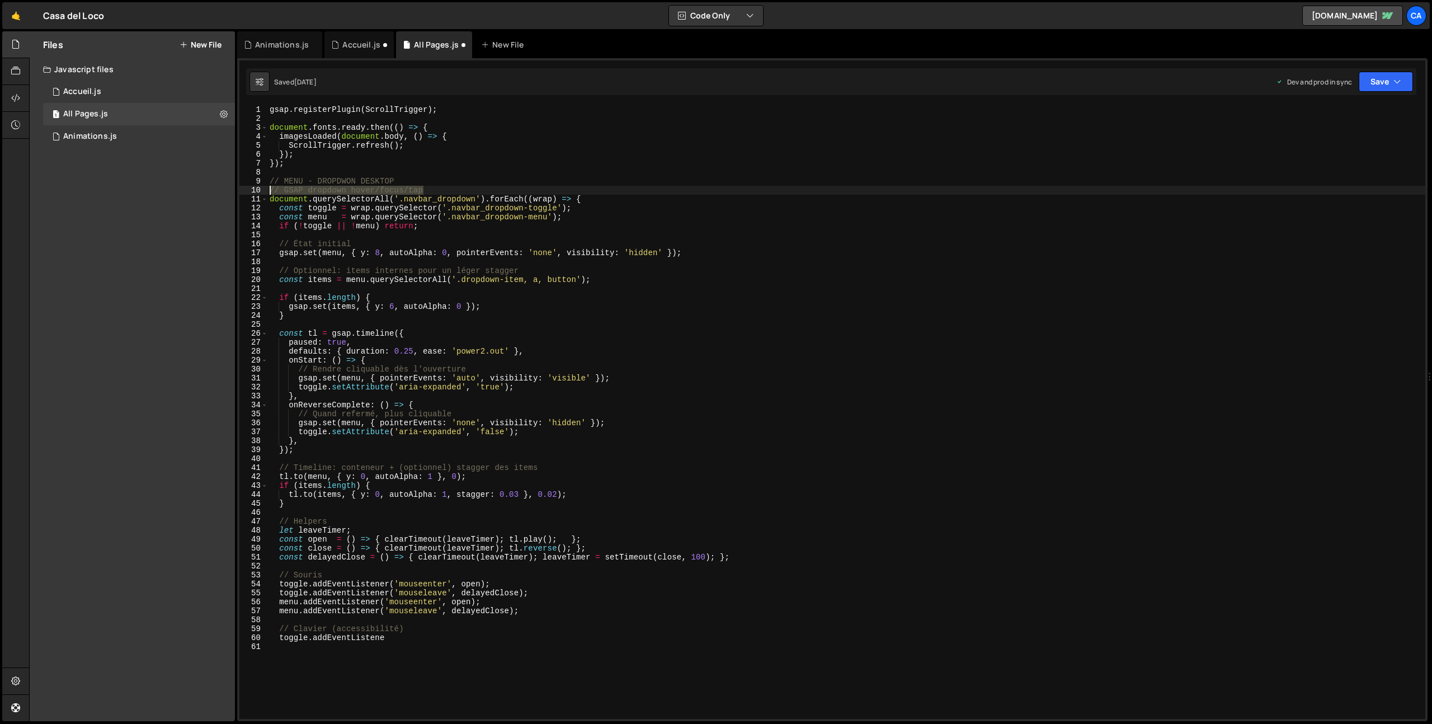
drag, startPoint x: 441, startPoint y: 187, endPoint x: 232, endPoint y: 192, distance: 208.7
click at [232, 192] on div "Files New File Javascript files 1 Accueil.js 0 1 All Pages.js 0 1 Animations.js…" at bounding box center [730, 376] width 1403 height 690
type textarea "// GSAP dropdown hover/focus/tap"
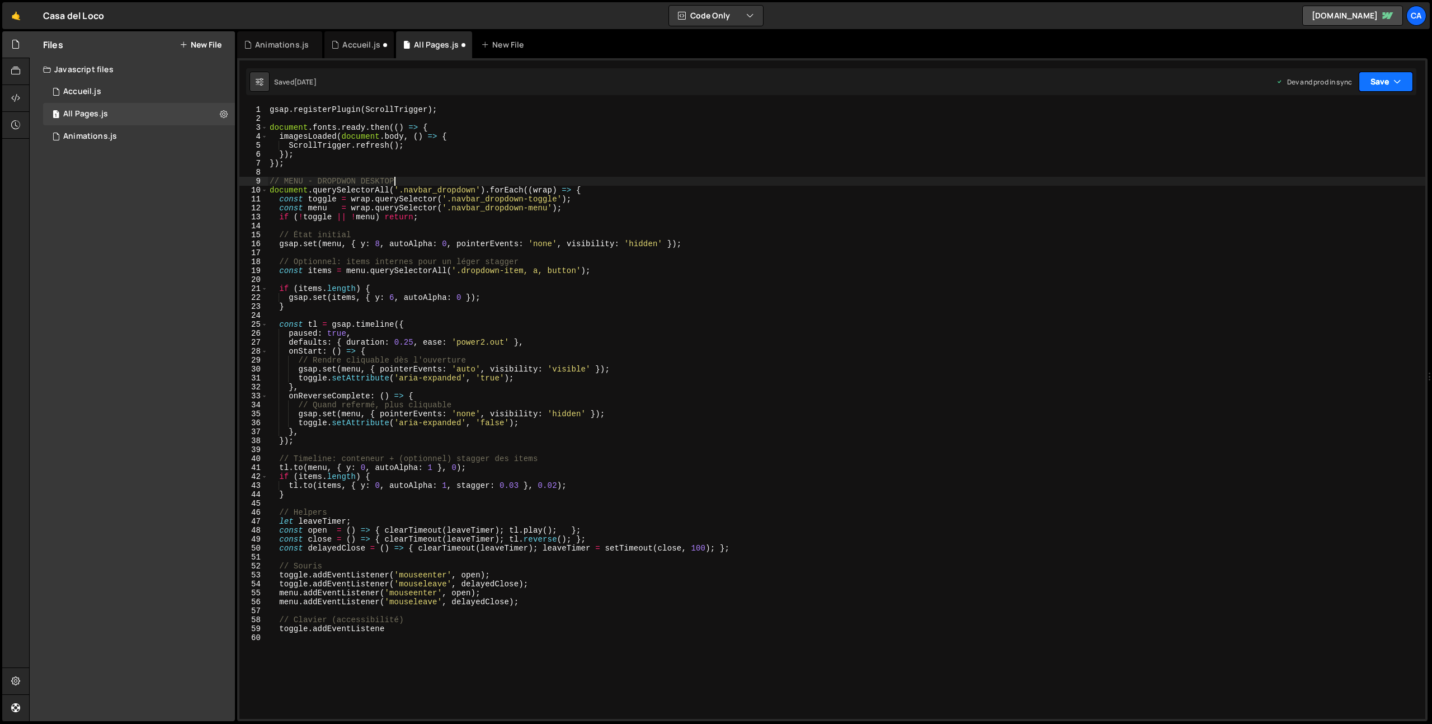
drag, startPoint x: 1392, startPoint y: 83, endPoint x: 1379, endPoint y: 95, distance: 17.0
click at [1392, 83] on button "Save" at bounding box center [1386, 82] width 54 height 20
click at [1315, 157] on div "[DATE]" at bounding box center [1320, 158] width 22 height 10
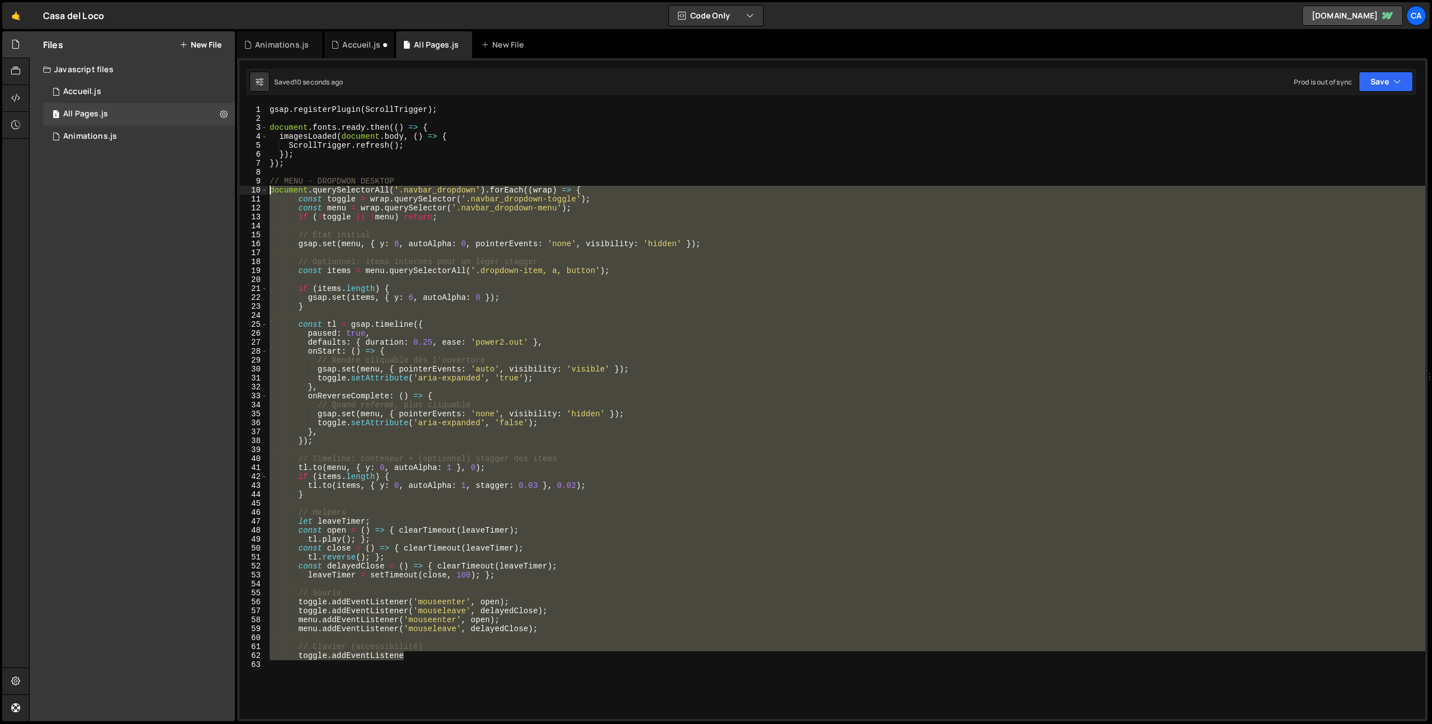
drag, startPoint x: 415, startPoint y: 656, endPoint x: 245, endPoint y: 193, distance: 493.3
click at [245, 193] on div "toggle.addEventListene 1 2 3 4 5 6 7 8 9 10 11 12 13 14 15 16 17 18 19 20 21 22…" at bounding box center [832, 412] width 1186 height 614
type textarea "document.querySelectorAll('.navbar_dropdown').forEach((wrap) => { const toggle …"
paste textarea
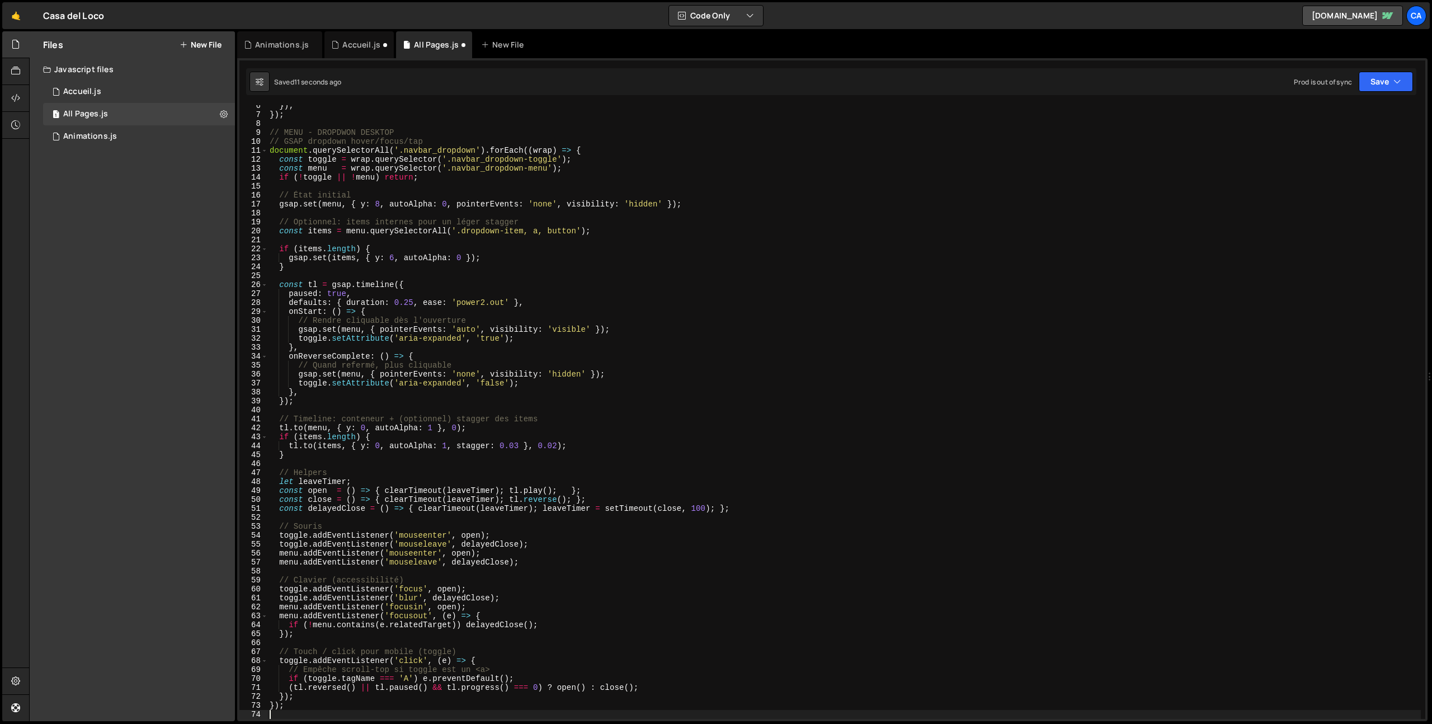
scroll to position [49, 0]
click at [1385, 82] on button "Save" at bounding box center [1386, 82] width 54 height 20
click at [1300, 156] on div "Saved [DATE]" at bounding box center [1348, 157] width 116 height 13
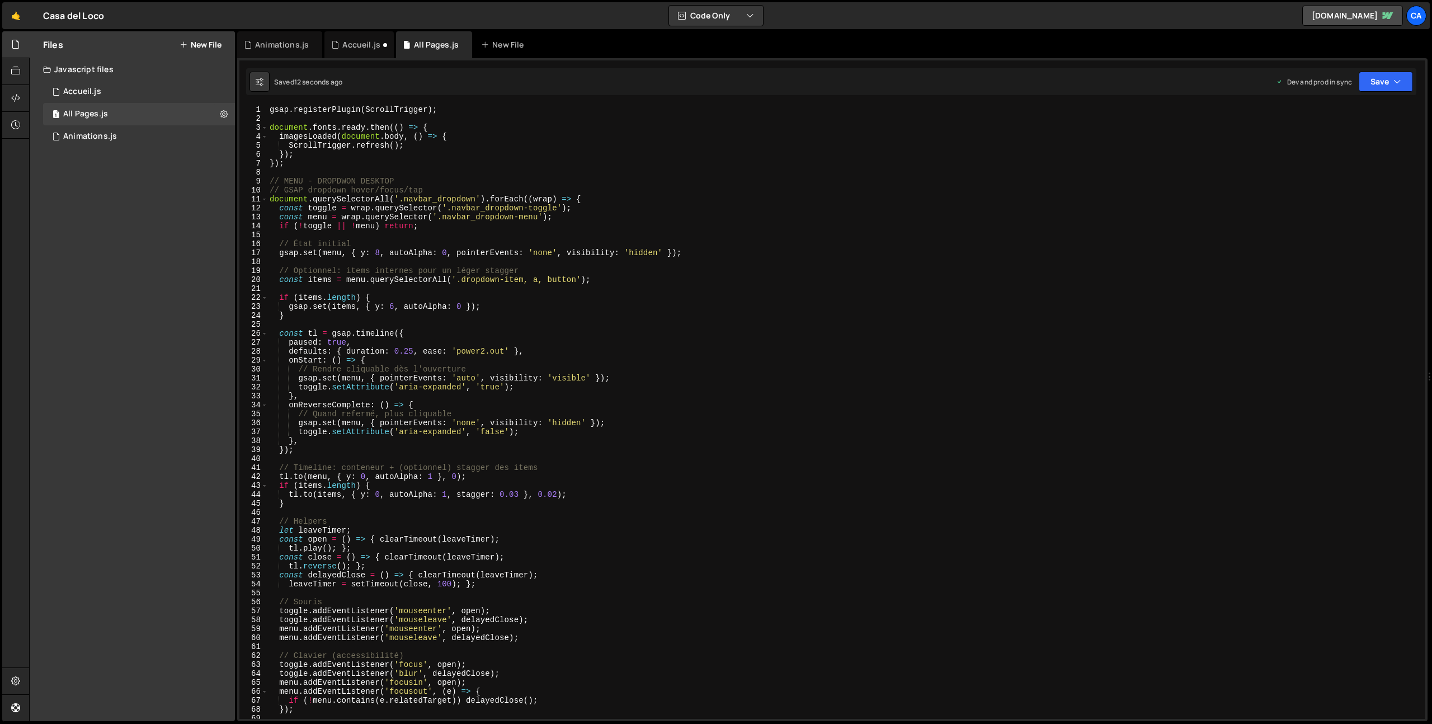
scroll to position [0, 0]
click at [1378, 92] on div "Saved 15 seconds ago Dev and prod in sync Upgrade to Edit Save Save to Staging …" at bounding box center [831, 81] width 1170 height 27
click at [1378, 87] on button "Save" at bounding box center [1386, 82] width 54 height 20
click at [1337, 148] on div "Save to Production S" at bounding box center [1348, 145] width 116 height 11
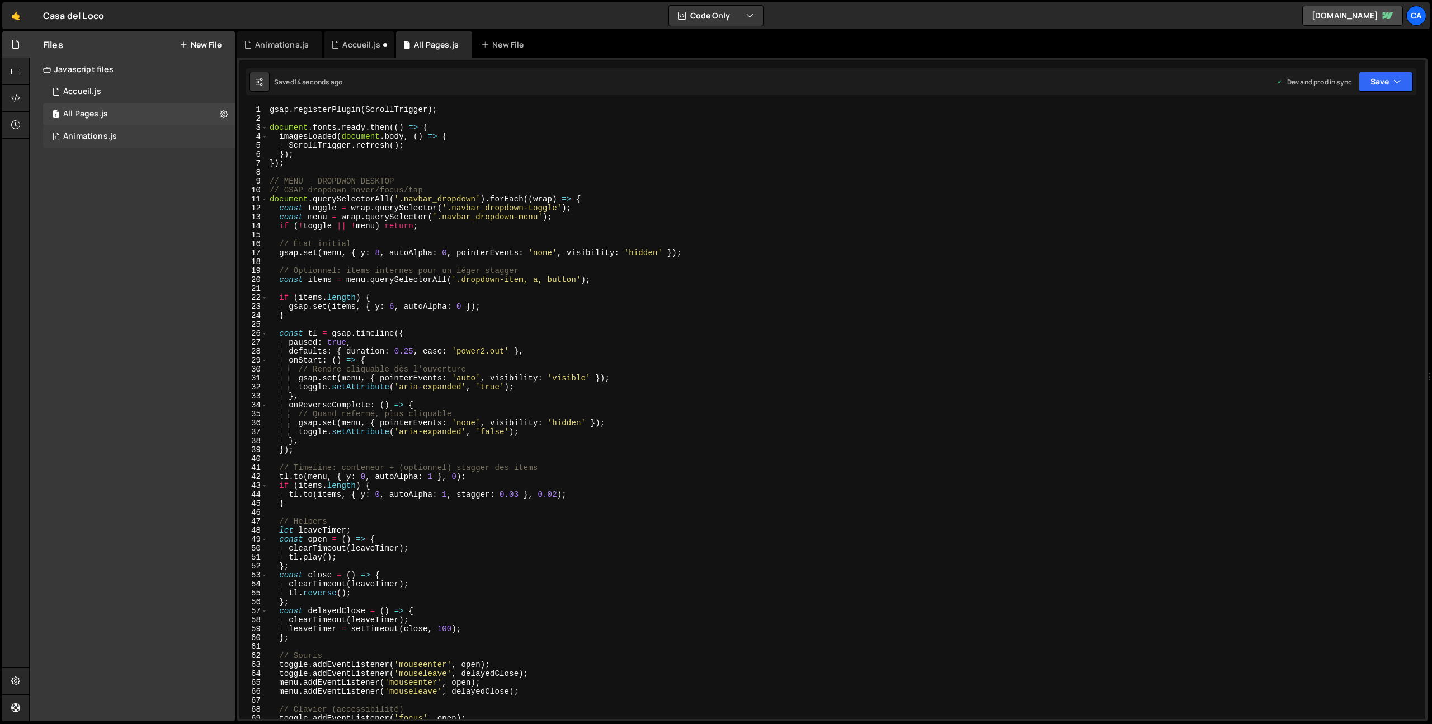
click at [86, 130] on div "1 Animations.js 0" at bounding box center [139, 136] width 192 height 22
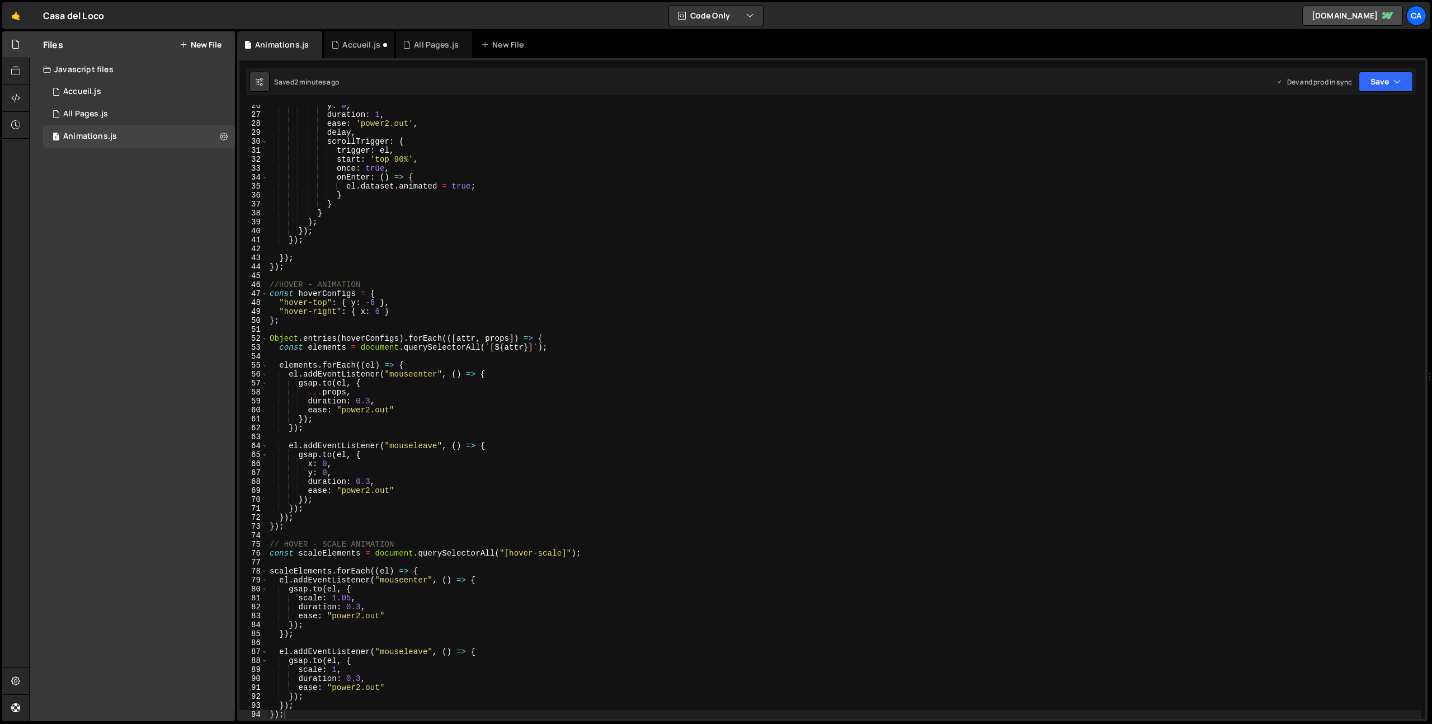
scroll to position [299, 0]
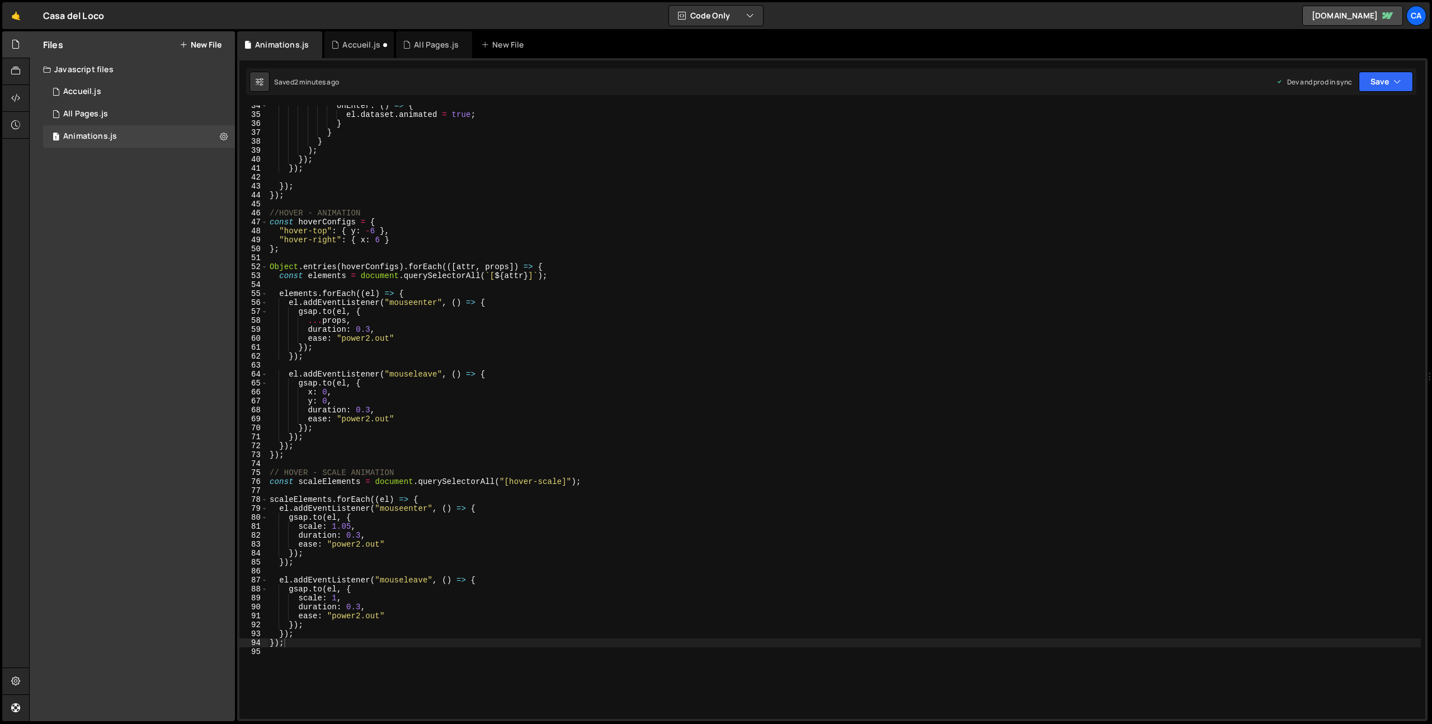
type textarea "const scaleElements = document.querySelectorAll("[hover-scale]");"
click at [524, 483] on div "onEnter : ( ) => { el . dataset . animated = true ; } } } ) ; }) ; }) ; }) ; })…" at bounding box center [843, 416] width 1153 height 631
drag, startPoint x: 524, startPoint y: 483, endPoint x: 541, endPoint y: 482, distance: 17.9
click at [541, 482] on div "onEnter : ( ) => { el . dataset . animated = true ; } } } ) ; }) ; }) ; }) ; })…" at bounding box center [843, 416] width 1153 height 631
click at [352, 40] on div "Accueil.js" at bounding box center [361, 44] width 38 height 11
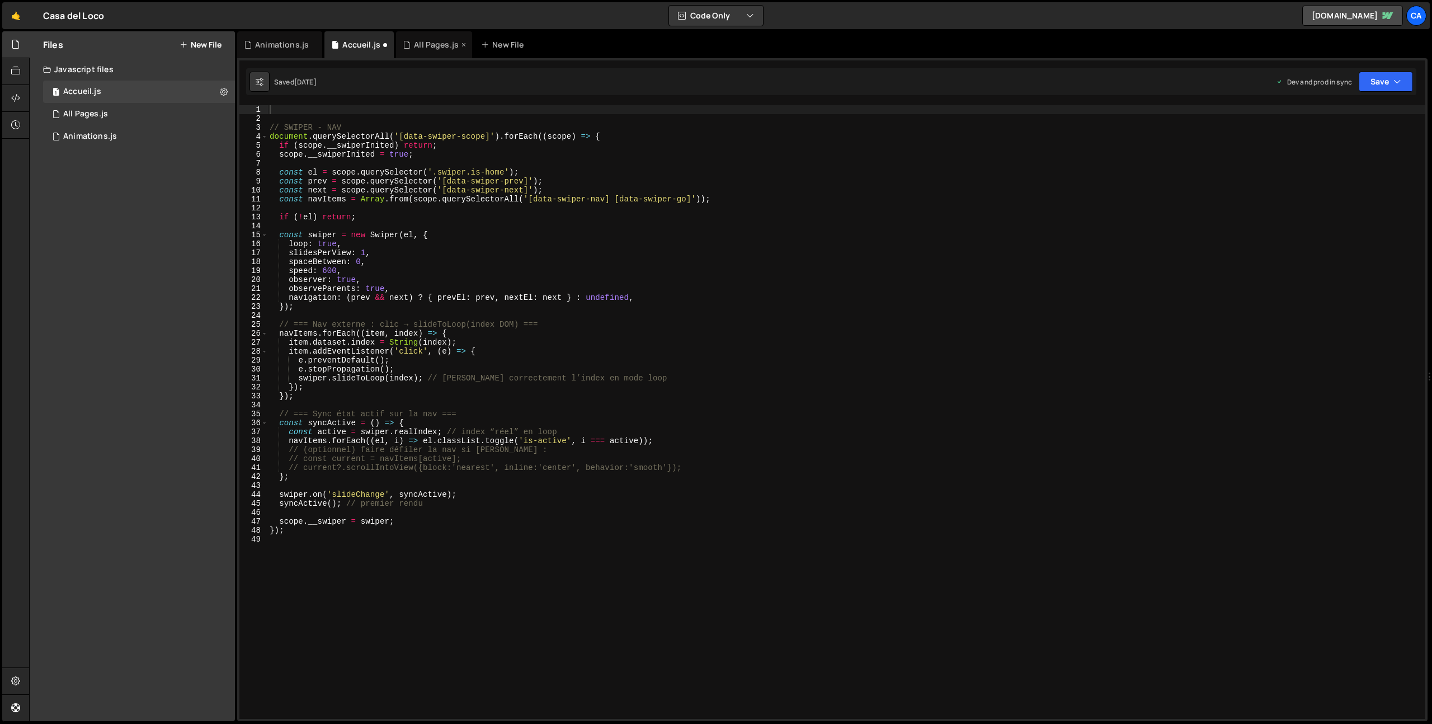
click at [428, 44] on div "All Pages.js" at bounding box center [436, 44] width 45 height 11
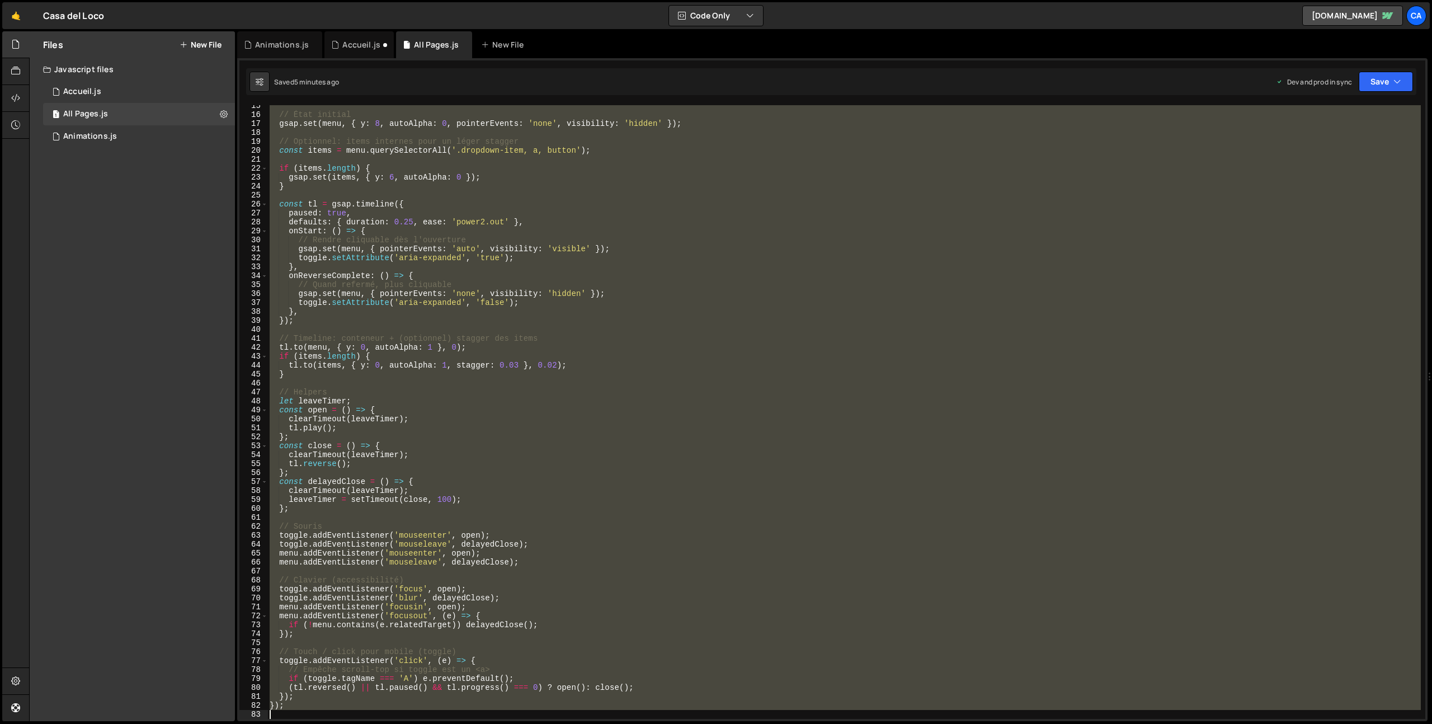
scroll to position [129, 0]
drag, startPoint x: 268, startPoint y: 192, endPoint x: 460, endPoint y: 723, distance: 564.4
click at [460, 723] on div "Hold on a sec... Are you certain you wish to leave this page? Any changes you'v…" at bounding box center [716, 362] width 1432 height 724
type textarea "});"
paste textarea
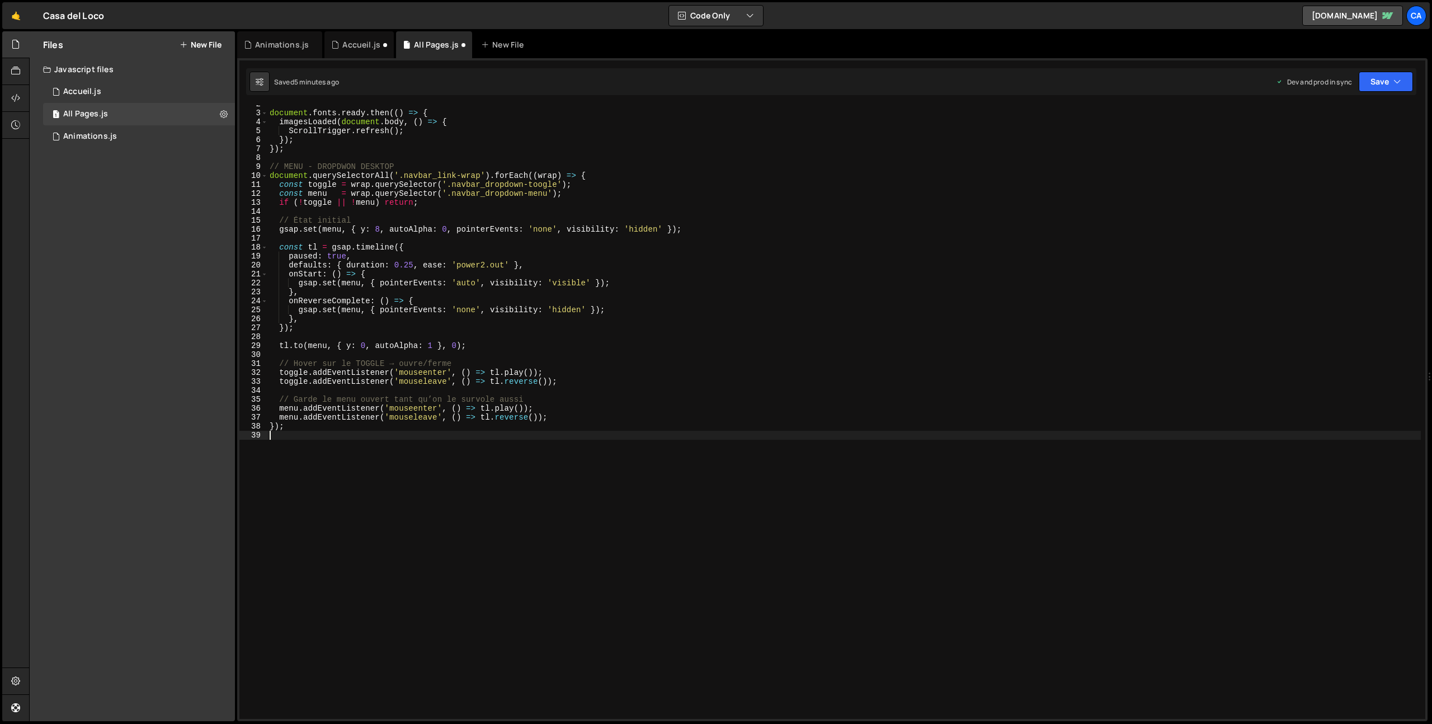
scroll to position [15, 0]
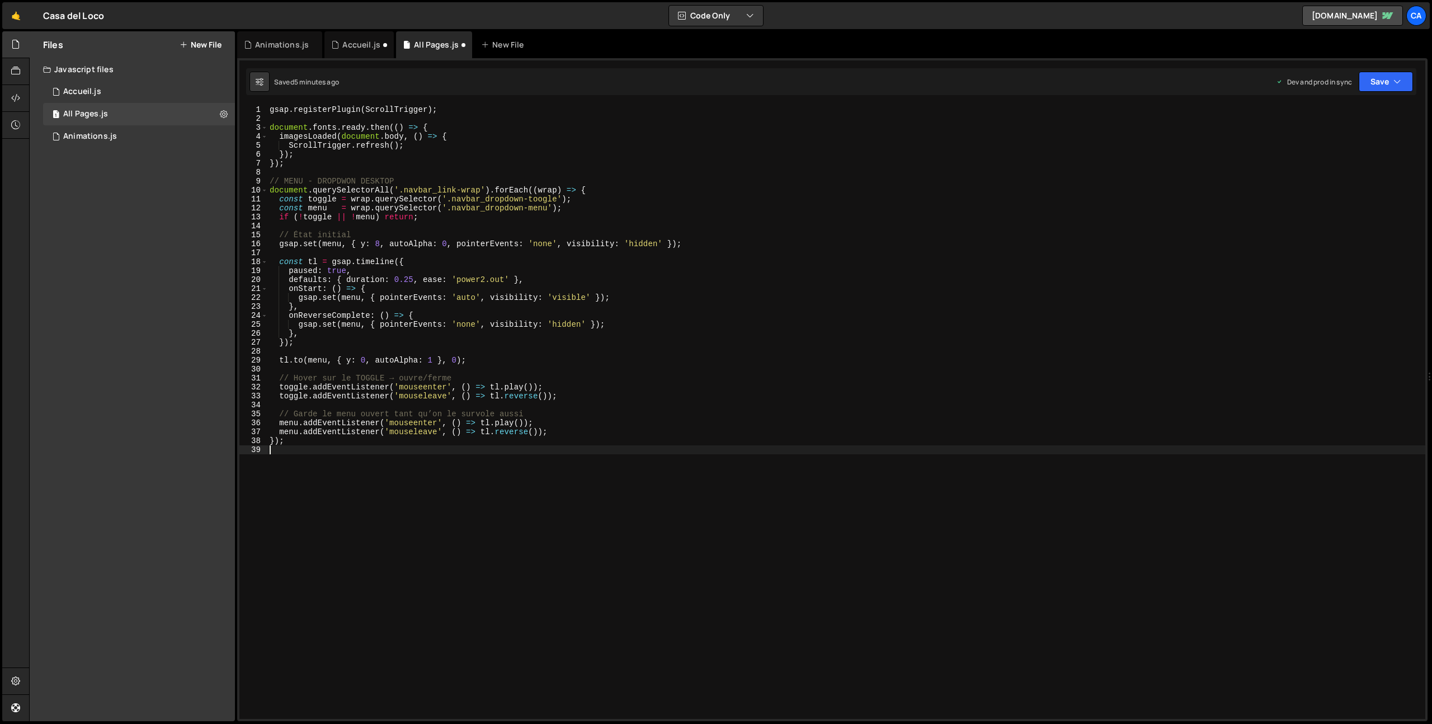
click at [1370, 93] on div "Saved 5 minutes ago Dev and prod in sync Upgrade to Edit Save Save to Staging S…" at bounding box center [831, 81] width 1170 height 27
click at [1370, 91] on button "Save" at bounding box center [1386, 82] width 54 height 20
click at [1319, 163] on div "Saved 5 minutes ago" at bounding box center [1348, 157] width 116 height 13
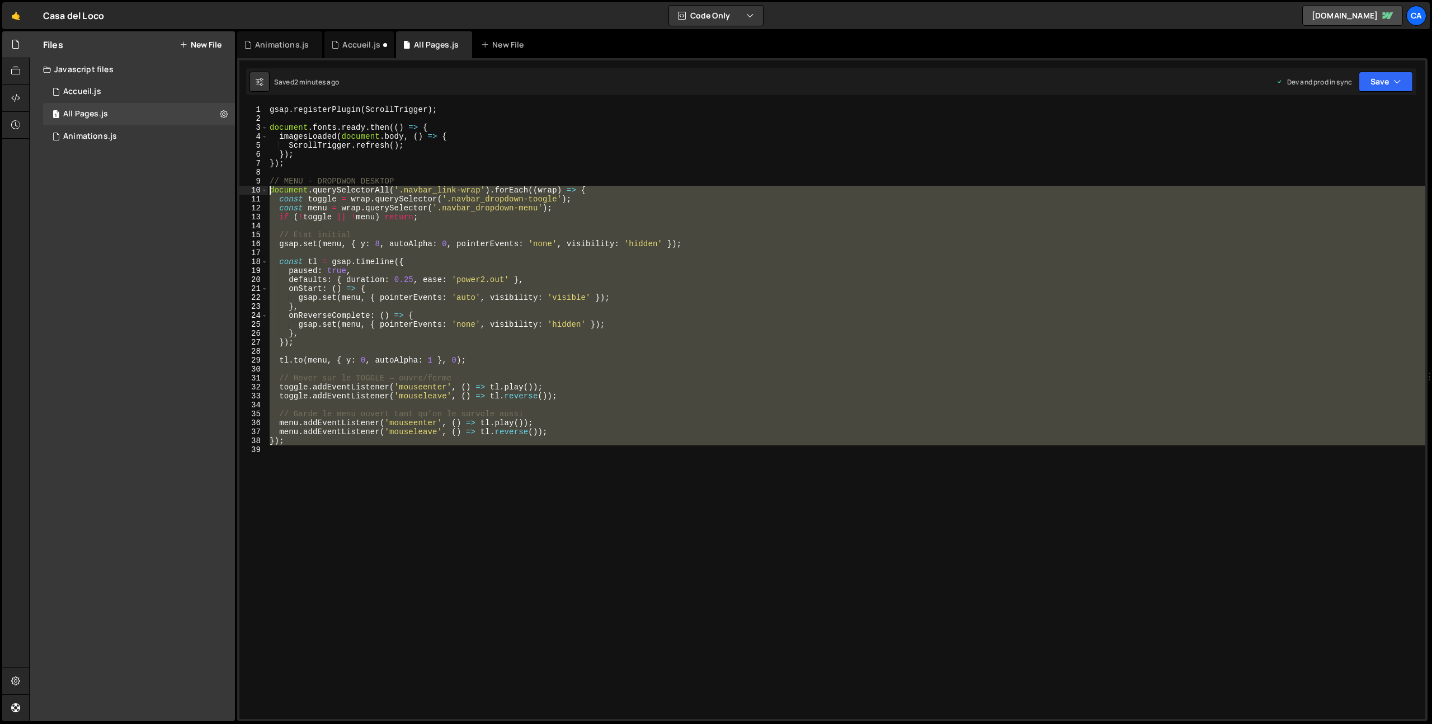
drag, startPoint x: 329, startPoint y: 508, endPoint x: 249, endPoint y: 192, distance: 326.0
click at [249, 192] on div "1 2 3 4 5 6 7 8 9 10 11 12 13 14 15 16 17 18 19 20 21 22 23 24 25 26 27 28 29 3…" at bounding box center [832, 412] width 1186 height 614
type textarea "document.querySelectorAll('.navbar_link-wrap').forEach((wrap) => { const toggle…"
paste textarea
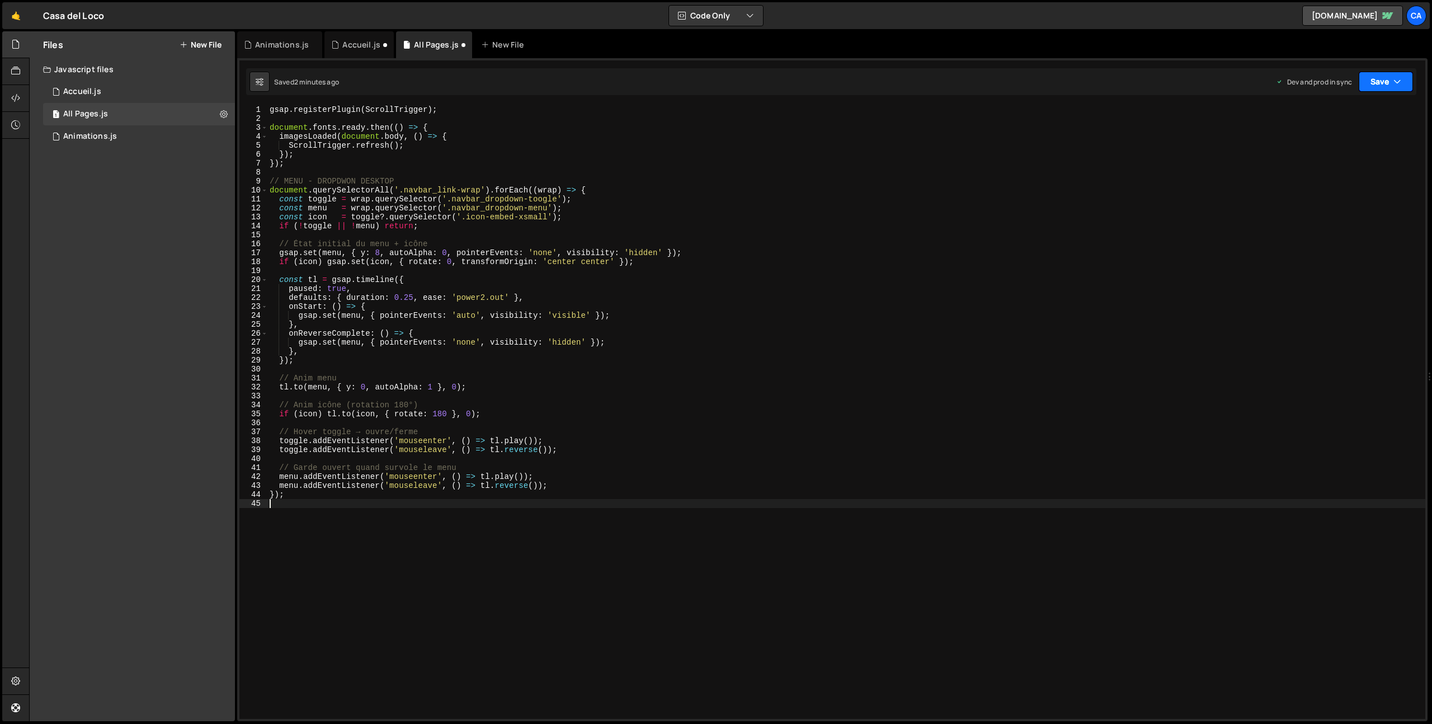
click at [1390, 81] on button "Save" at bounding box center [1386, 82] width 54 height 20
click at [1329, 153] on div "2 minutes ago" at bounding box center [1331, 158] width 44 height 10
click at [299, 508] on div "gsap . registerPlugin ( ScrollTrigger ) ; document . fonts . ready . then (( ) …" at bounding box center [846, 420] width 1158 height 631
type textarea "//MENU - DROPDOWN MOBILE"
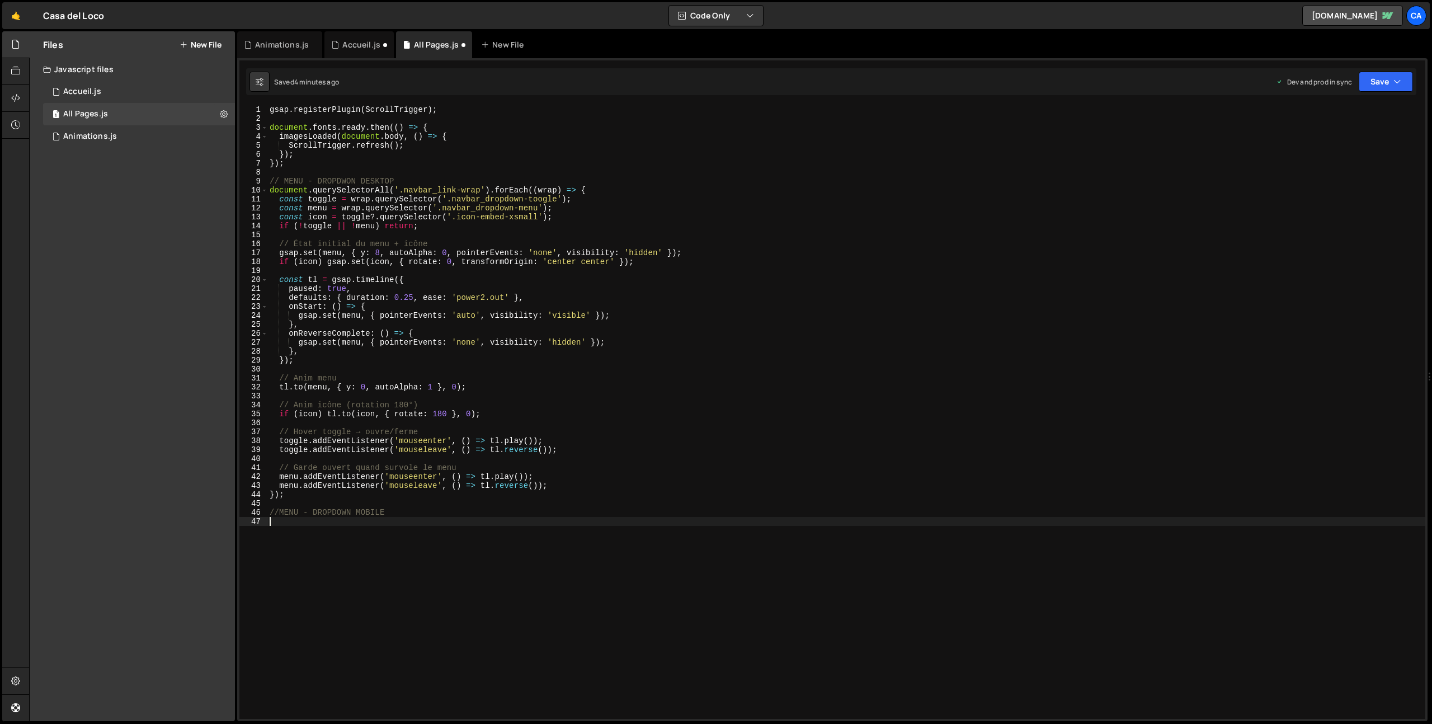
scroll to position [13, 0]
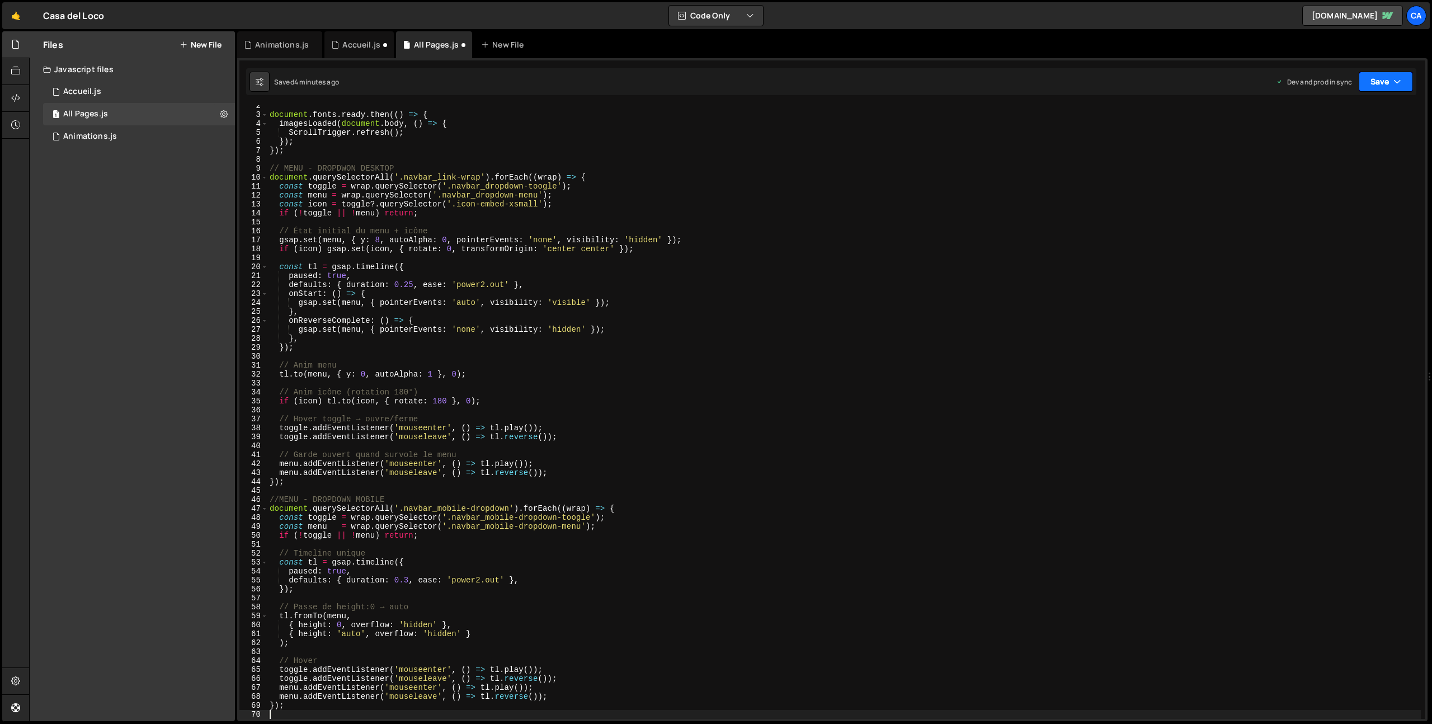
drag, startPoint x: 1385, startPoint y: 83, endPoint x: 1378, endPoint y: 100, distance: 18.8
click at [1385, 83] on button "Save" at bounding box center [1386, 82] width 54 height 20
click at [1340, 151] on div "Saved 4 minutes ago" at bounding box center [1348, 157] width 116 height 13
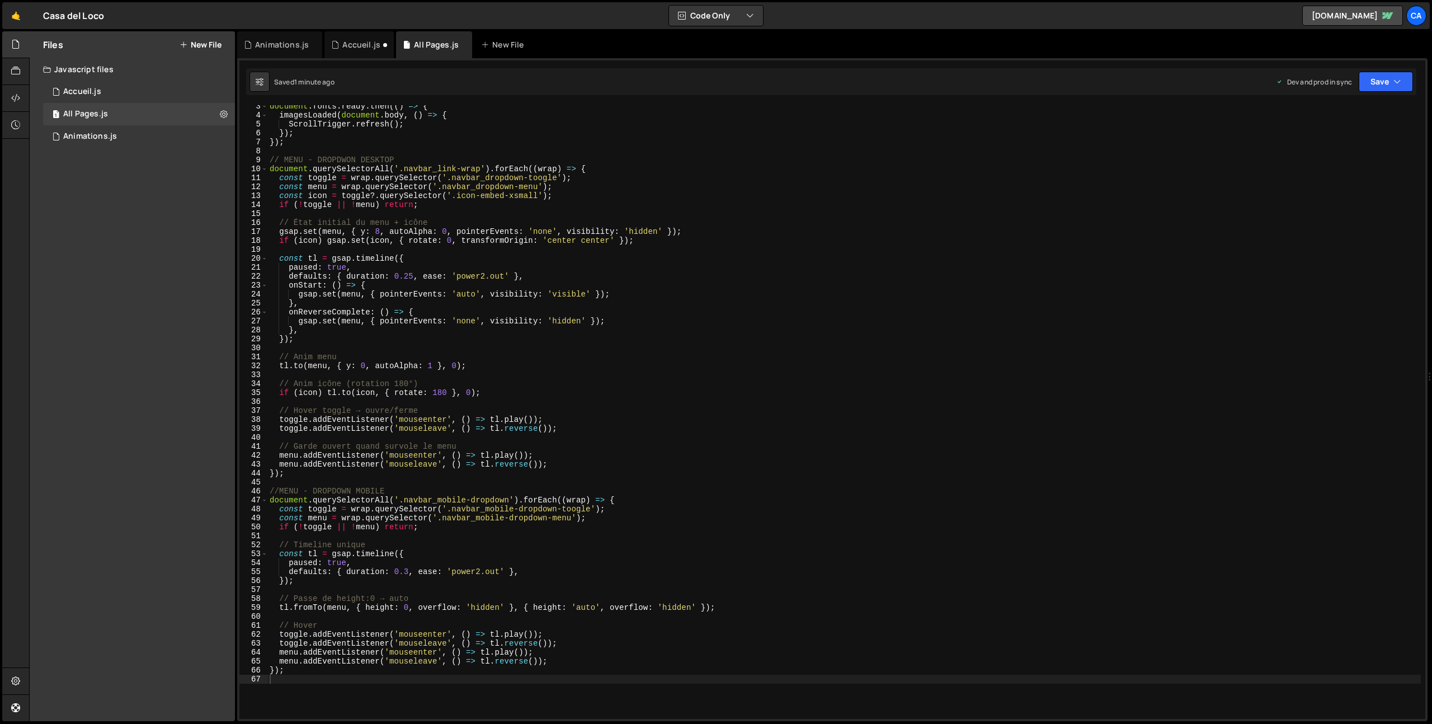
scroll to position [21, 0]
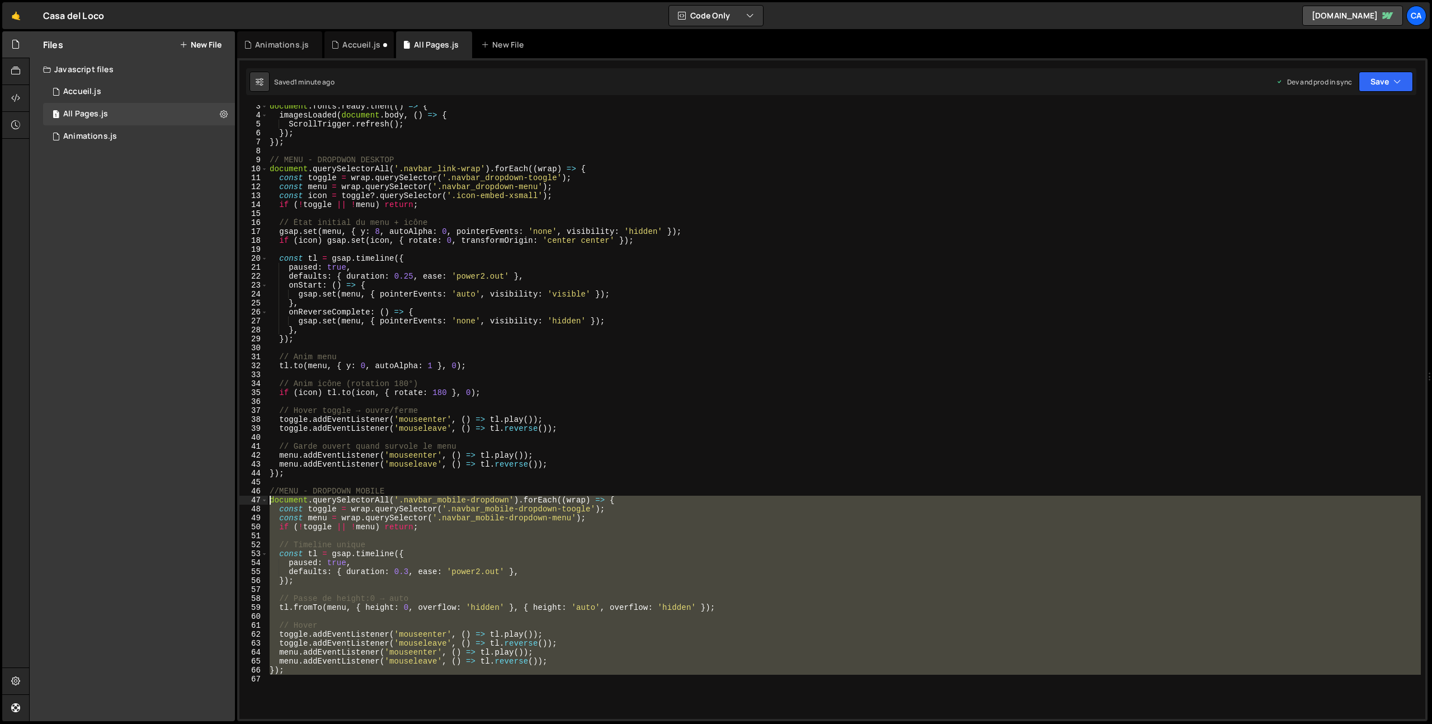
drag, startPoint x: 314, startPoint y: 682, endPoint x: 250, endPoint y: 497, distance: 195.3
click at [250, 497] on div "3 4 5 6 7 8 9 10 11 12 13 14 15 16 17 18 19 20 21 22 23 24 25 26 27 28 29 30 31…" at bounding box center [832, 412] width 1186 height 614
type textarea "document.querySelectorAll('.navbar_mobile-dropdown').forEach((wrap) => { const …"
paste textarea
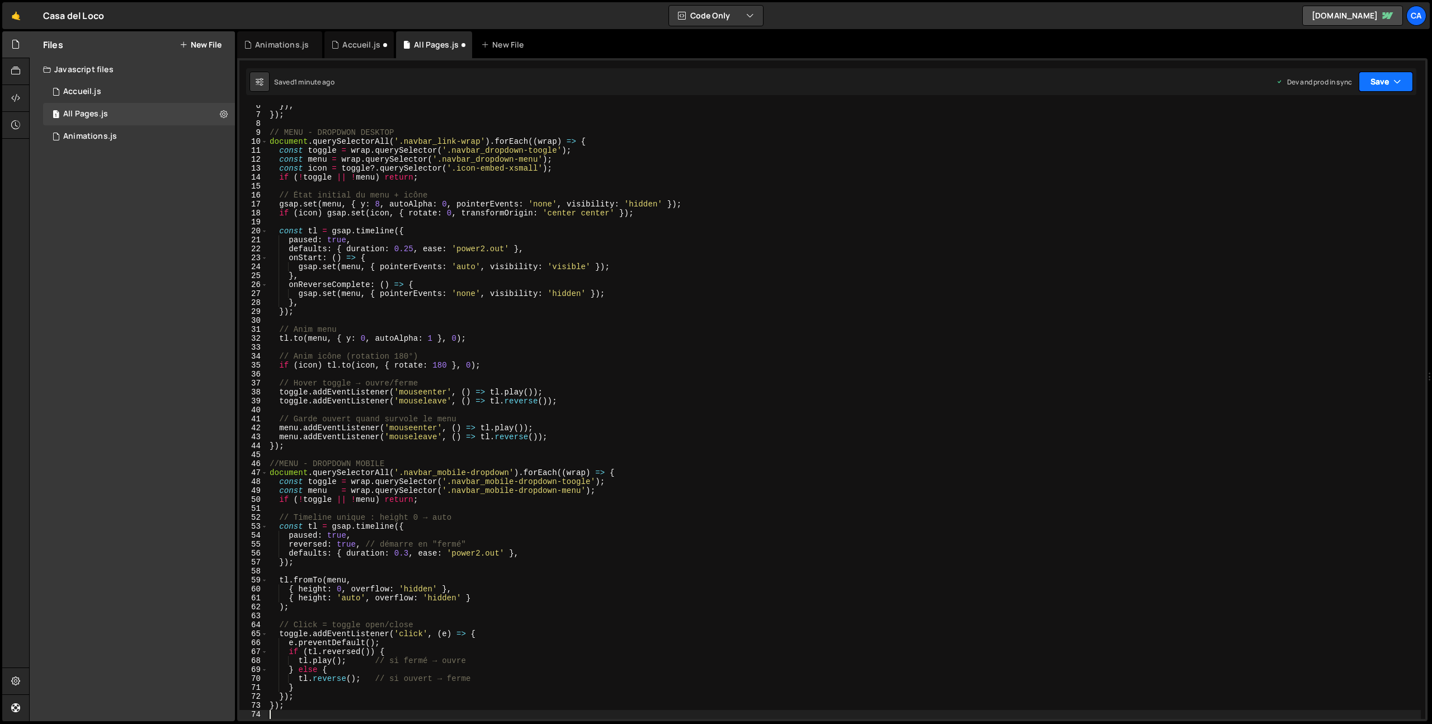
click at [1381, 81] on button "Save" at bounding box center [1386, 82] width 54 height 20
click at [1333, 159] on div "1 minute ago" at bounding box center [1328, 158] width 39 height 10
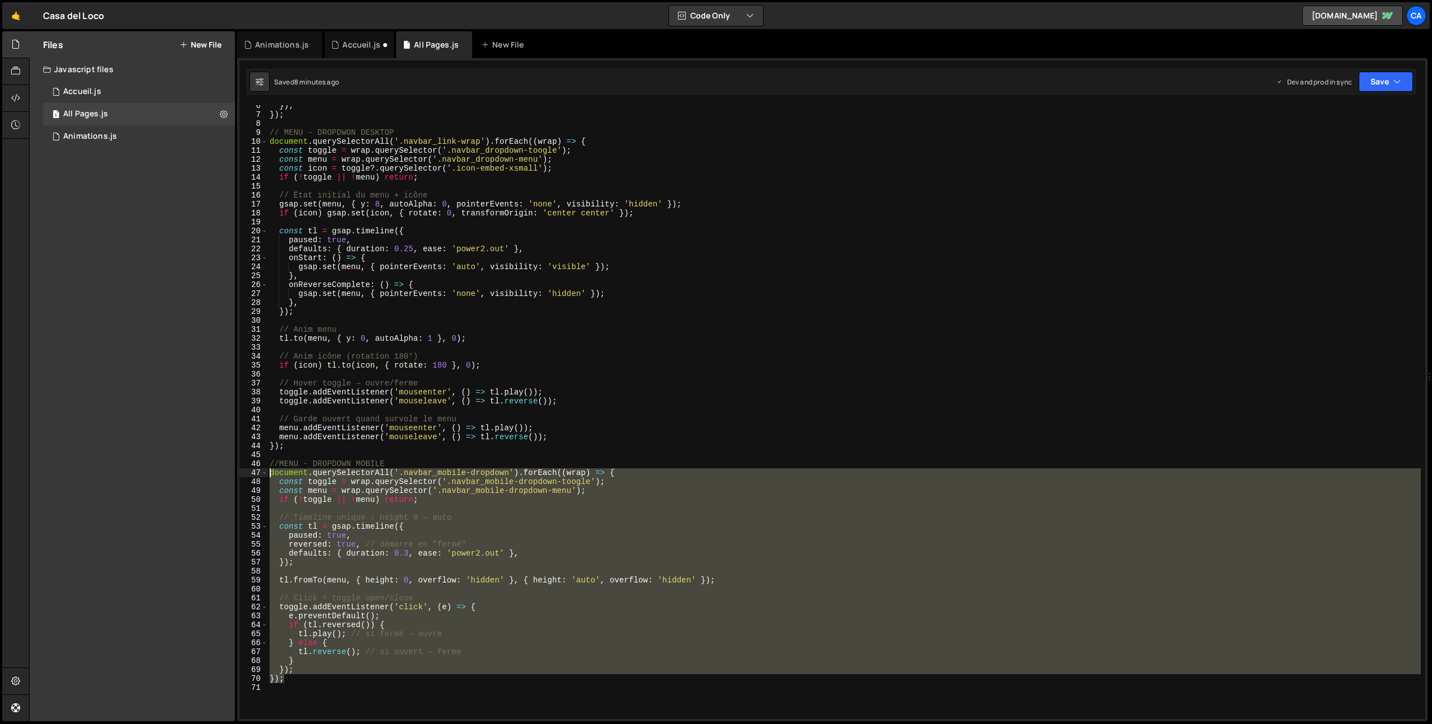
drag, startPoint x: 297, startPoint y: 676, endPoint x: 254, endPoint y: 474, distance: 206.5
click at [254, 474] on div "}); 6 7 8 9 10 11 12 13 14 15 16 17 18 19 20 21 22 23 24 25 26 27 28 29 30 31 3…" at bounding box center [832, 412] width 1186 height 614
type textarea "document.querySelectorAll('.navbar_mobile-dropdown').forEach((wrap) => { const …"
paste textarea
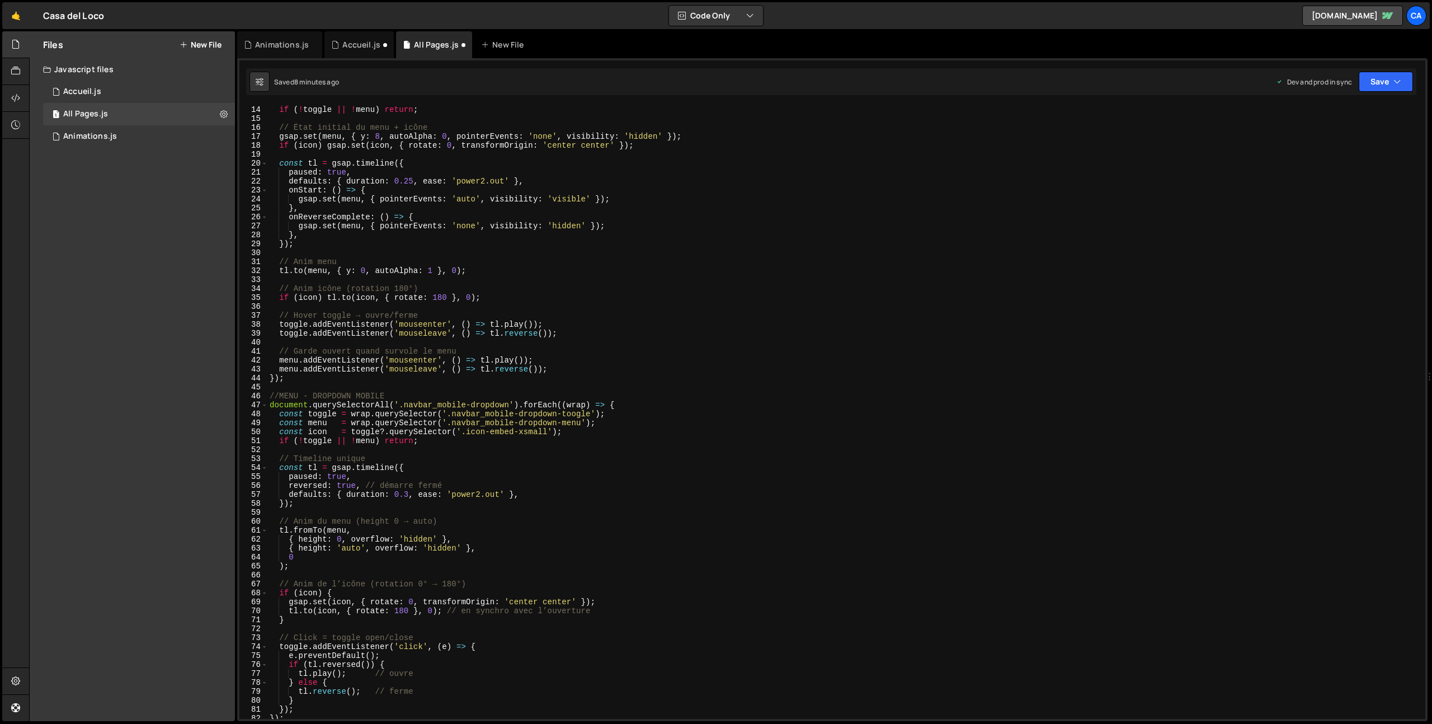
scroll to position [116, 0]
click at [1375, 75] on button "Save" at bounding box center [1386, 82] width 54 height 20
click at [1352, 151] on div "Saved 8 minutes ago" at bounding box center [1348, 157] width 116 height 13
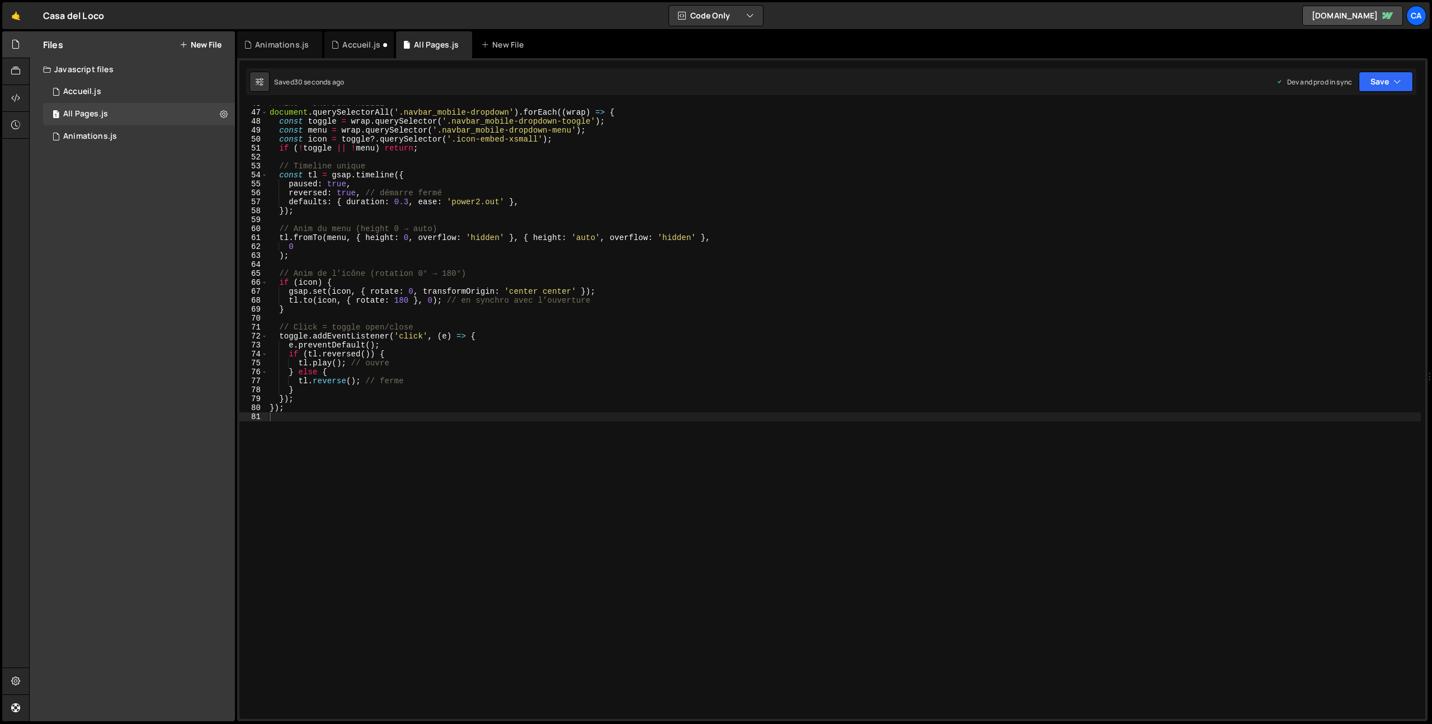
scroll to position [0, 0]
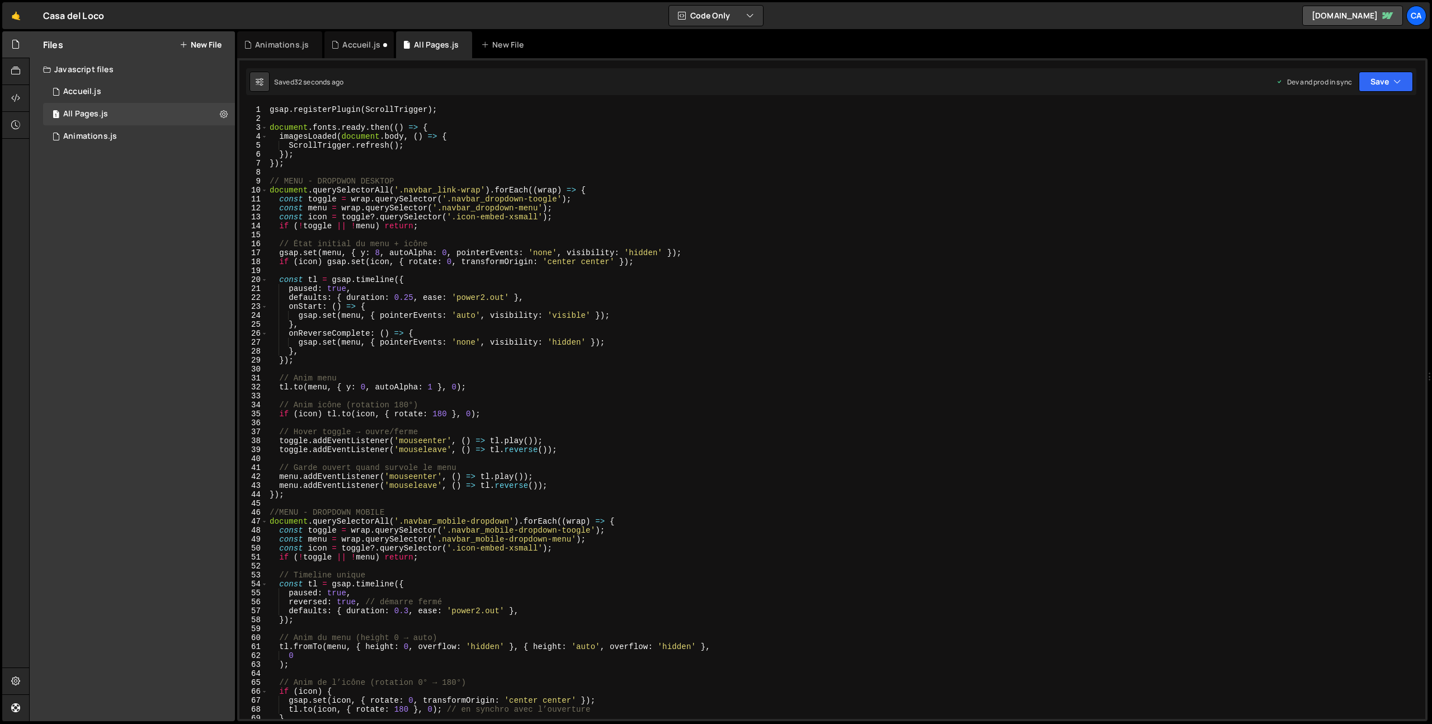
type textarea "const toggle = wrap.querySelector('.navbar_dropdown-toogle');"
click at [464, 197] on div "gsap . registerPlugin ( ScrollTrigger ) ; document . fonts . ready . then (( ) …" at bounding box center [843, 420] width 1153 height 631
drag, startPoint x: 464, startPoint y: 197, endPoint x: 536, endPoint y: 196, distance: 72.2
click at [536, 196] on div "gsap . registerPlugin ( ScrollTrigger ) ; document . fonts . ready . then (( ) …" at bounding box center [843, 420] width 1153 height 631
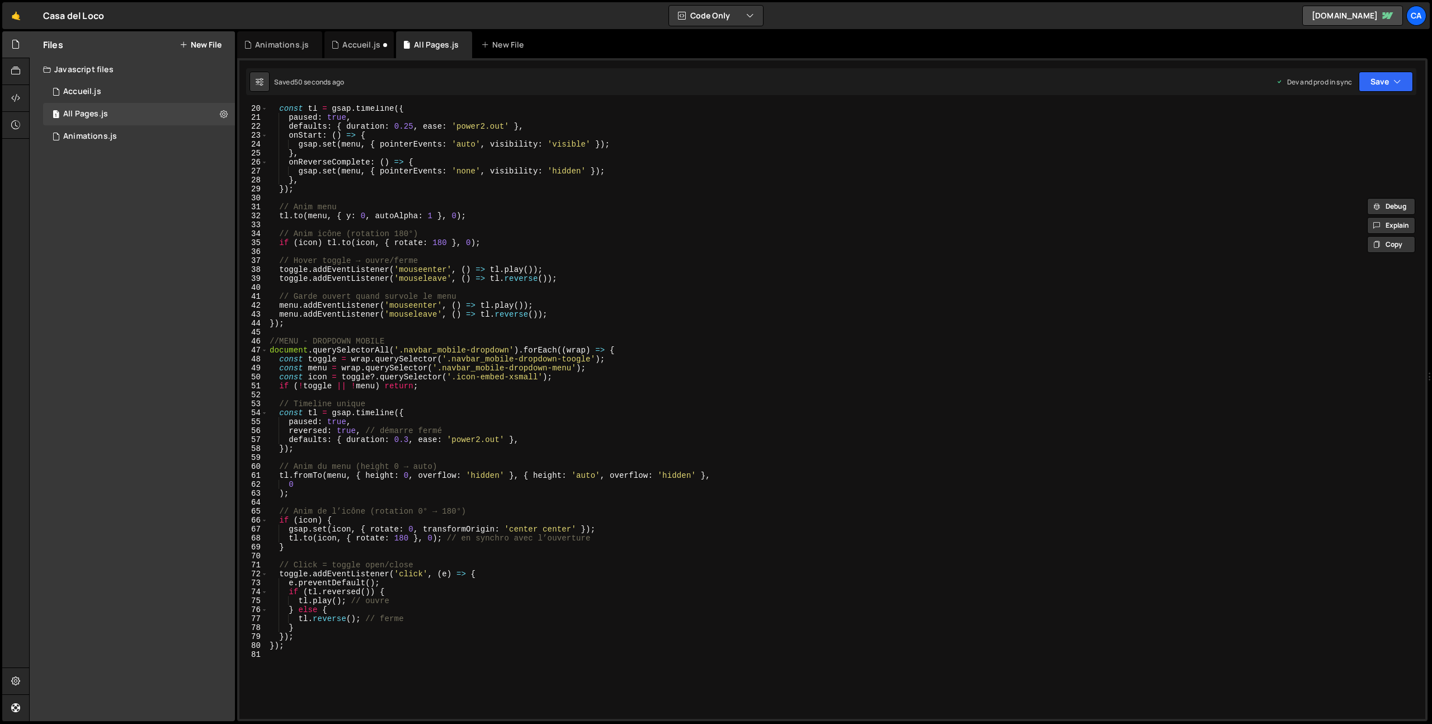
scroll to position [342, 0]
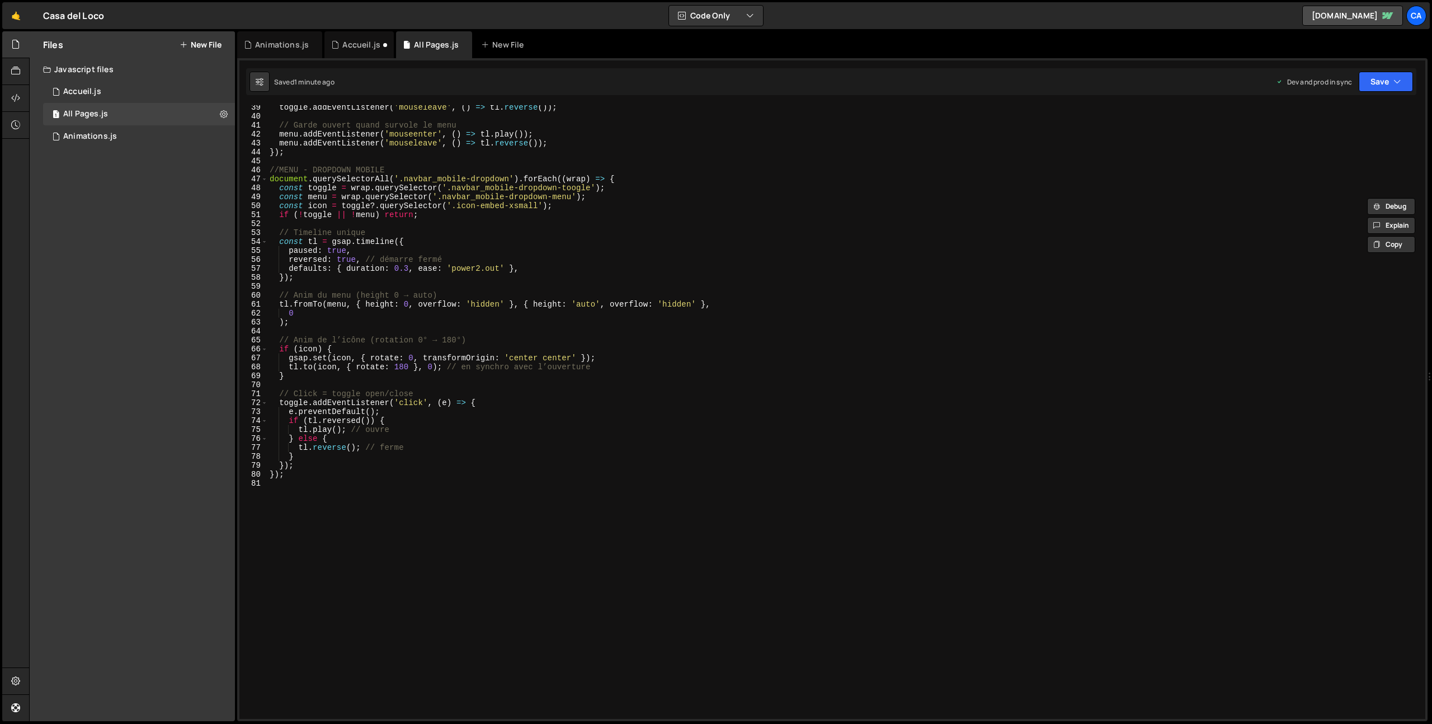
click at [388, 515] on div "toggle . addEventListener ( 'mouseleave' , ( ) => tl . reverse ( )) ; // Garde …" at bounding box center [843, 418] width 1153 height 631
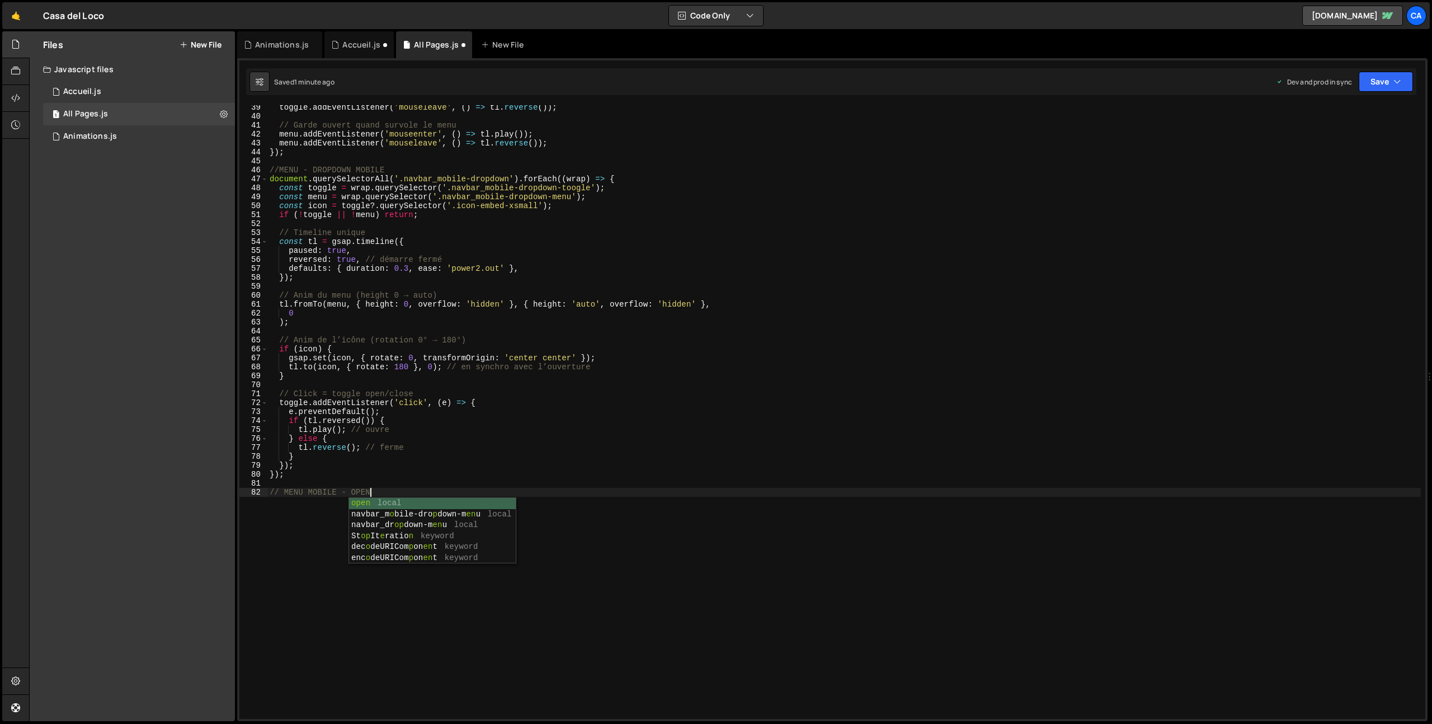
scroll to position [308, 0]
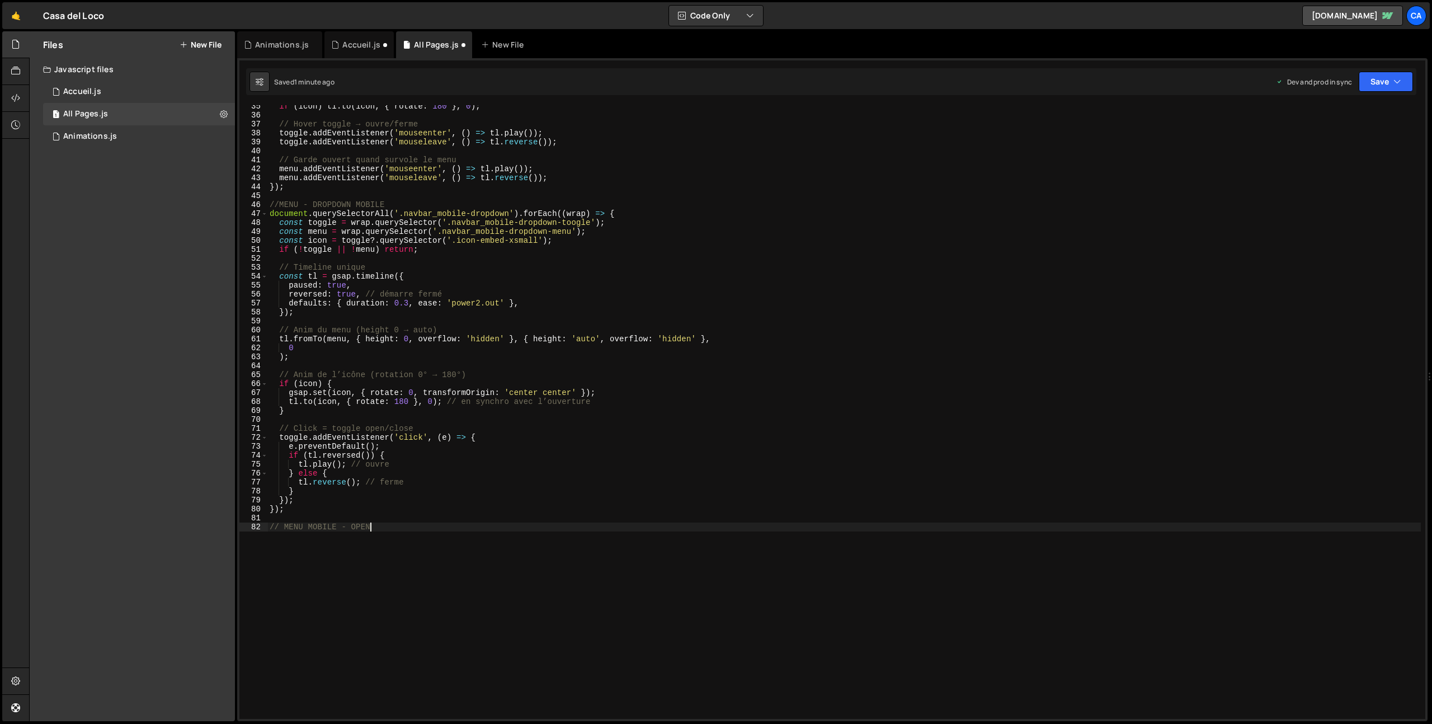
click at [304, 202] on div "if ( icon ) tl . to ( icon , { rotate : 180 } , 0 ) ; // Hover toggle → ouvre/f…" at bounding box center [843, 417] width 1153 height 631
click at [402, 204] on div "if ( icon ) tl . to ( icon , { rotate : 180 } , 0 ) ; // Hover toggle → ouvre/f…" at bounding box center [843, 417] width 1153 height 631
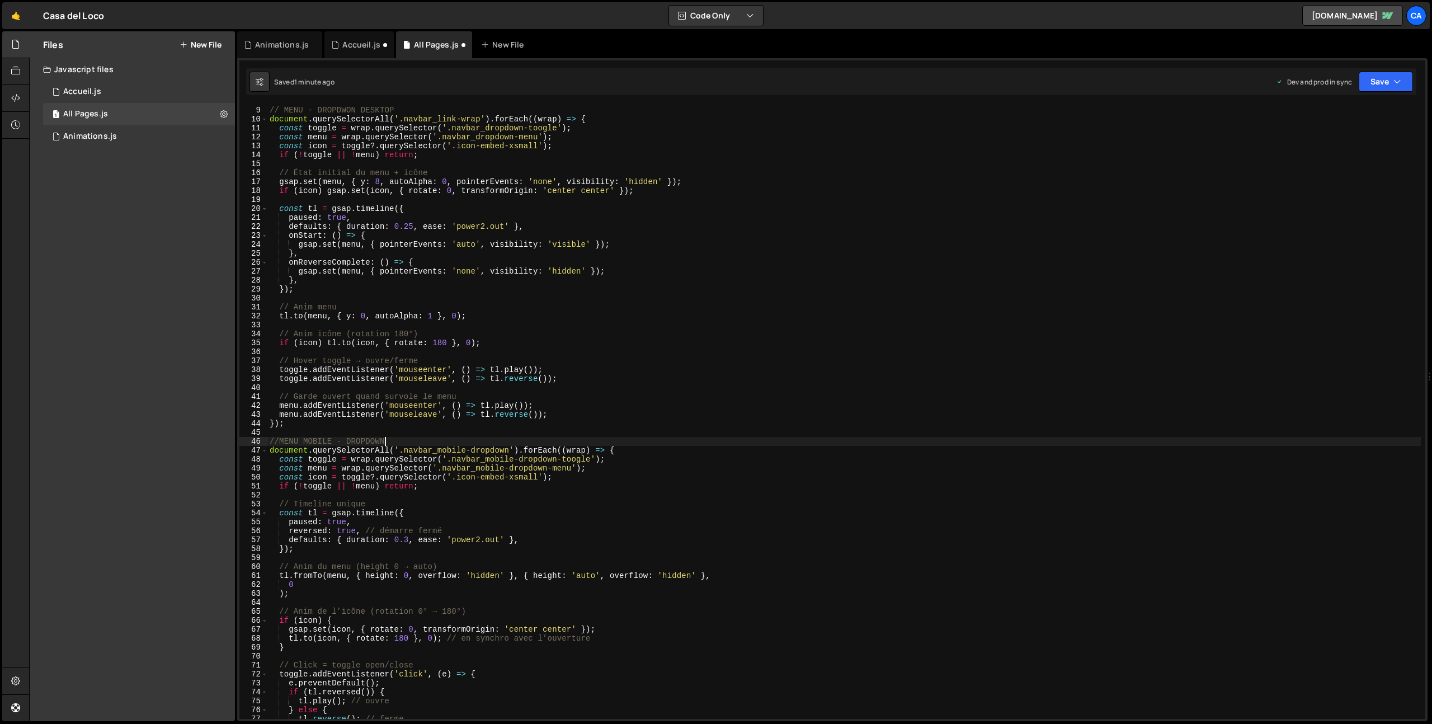
scroll to position [0, 0]
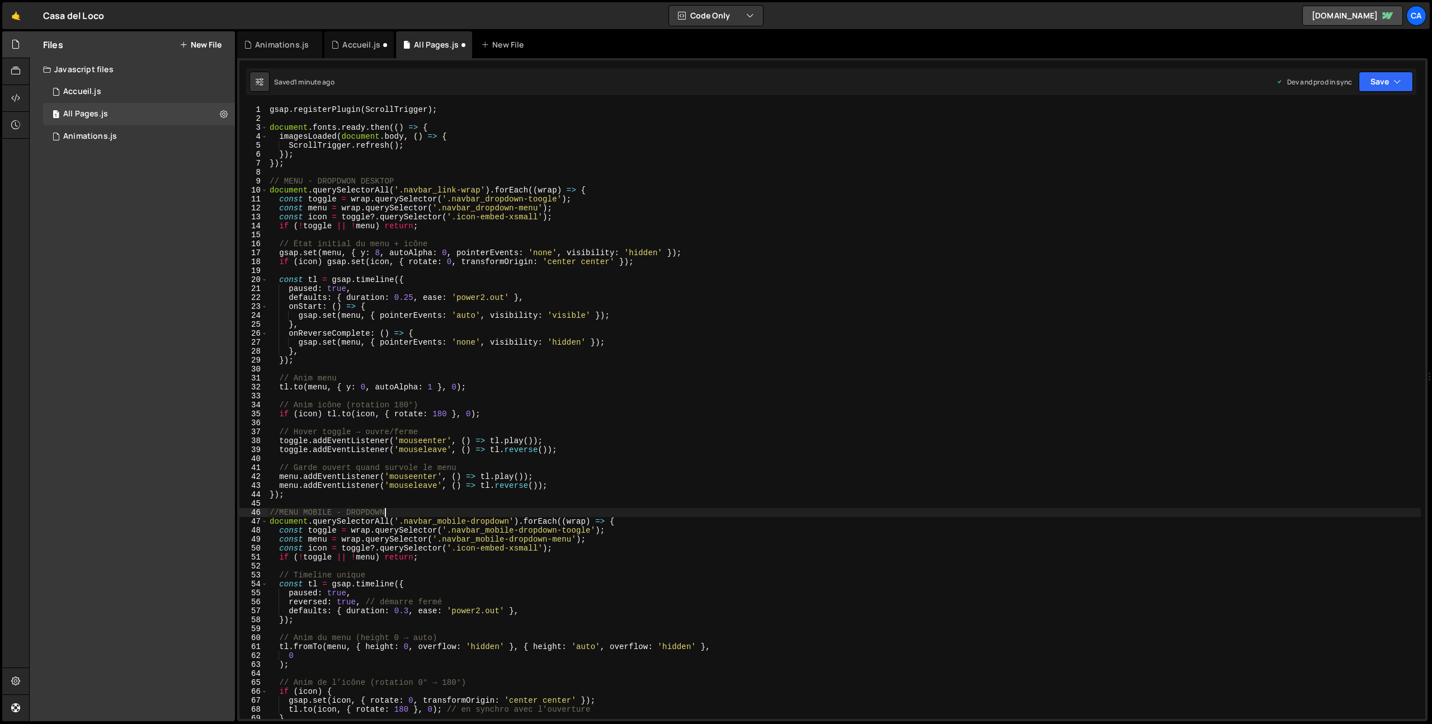
click at [309, 180] on div "gsap . registerPlugin ( ScrollTrigger ) ; document . fonts . ready . then (( ) …" at bounding box center [843, 420] width 1153 height 631
click at [427, 183] on div "gsap . registerPlugin ( ScrollTrigger ) ; document . fonts . ready . then (( ) …" at bounding box center [843, 420] width 1153 height 631
click at [423, 180] on div "gsap . registerPlugin ( ScrollTrigger ) ; document . fonts . ready . then (( ) …" at bounding box center [843, 420] width 1153 height 631
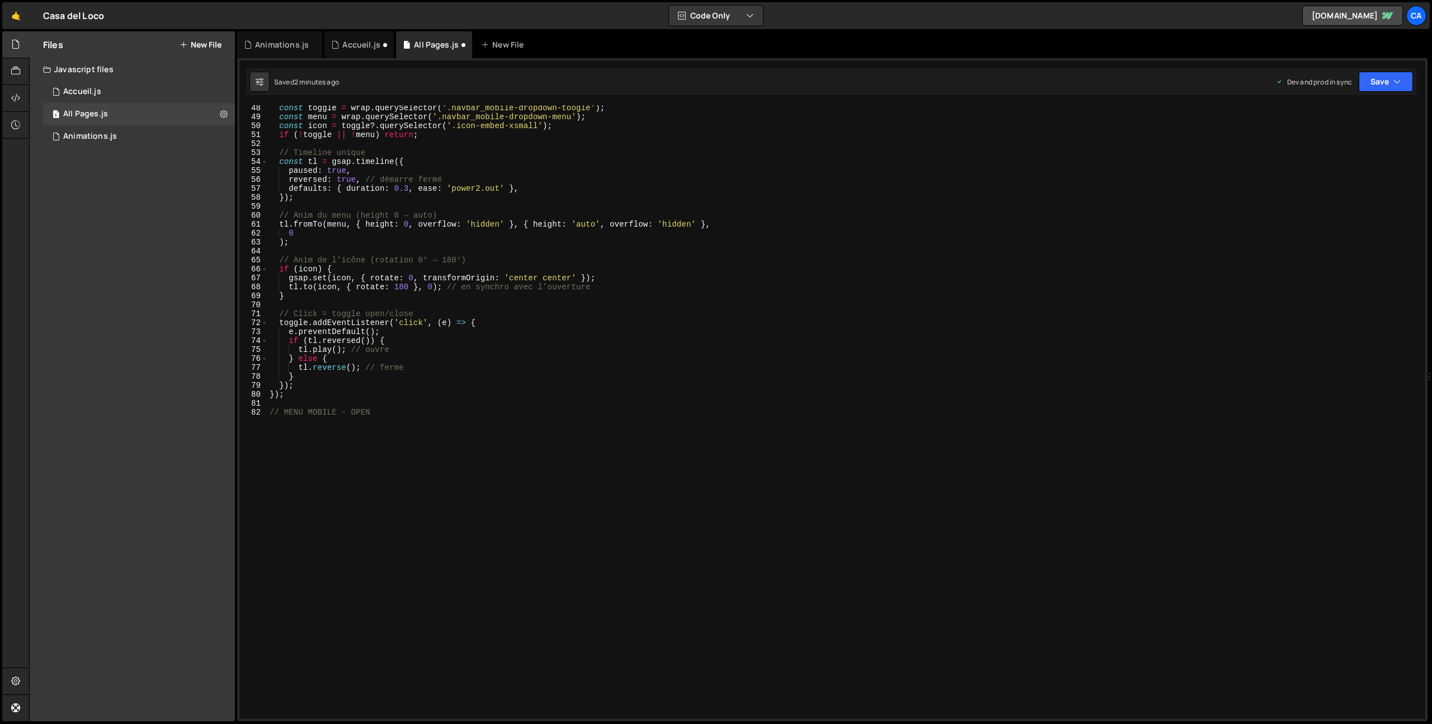
scroll to position [423, 0]
click at [380, 412] on div "const toggle = wrap . querySelector ( '.navbar_mobile-dropdown-toogle' ) ; cons…" at bounding box center [843, 418] width 1153 height 631
type textarea "// MENU MOBILE - OPEN"
paste textarea
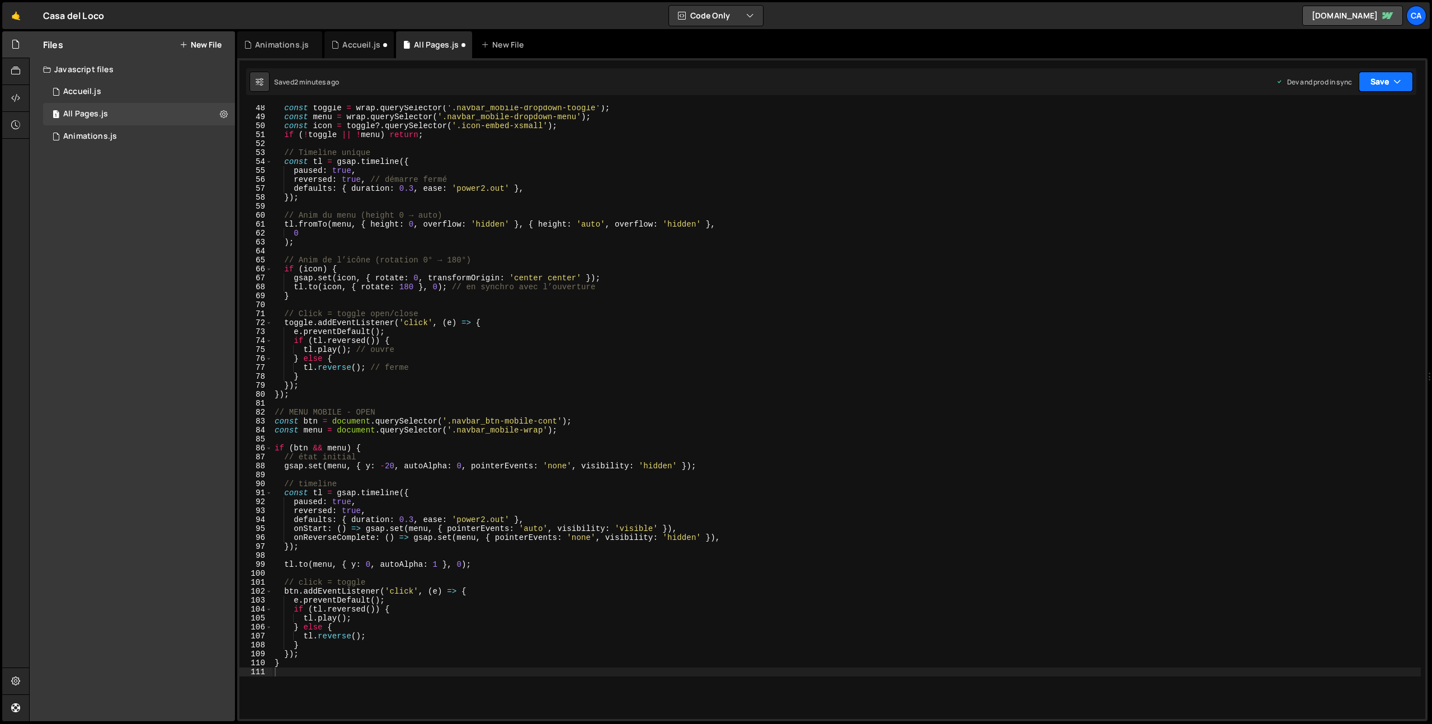
click at [1397, 73] on button "Save" at bounding box center [1386, 82] width 54 height 20
click at [1333, 158] on div "2 minutes ago" at bounding box center [1331, 158] width 44 height 10
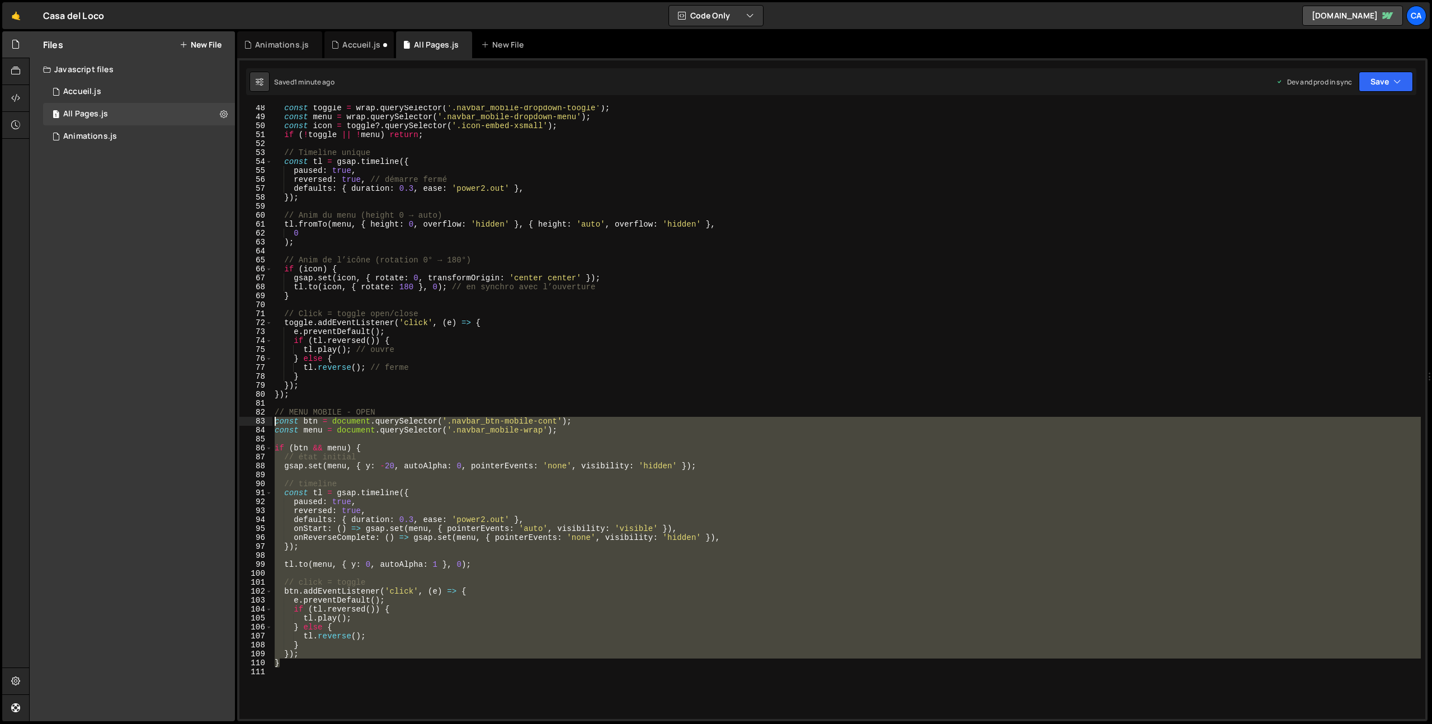
drag, startPoint x: 294, startPoint y: 664, endPoint x: 252, endPoint y: 421, distance: 247.0
click at [252, 421] on div "} 48 49 50 51 52 53 54 55 56 57 58 59 60 61 62 63 64 65 66 67 68 69 70 71 72 73…" at bounding box center [832, 412] width 1186 height 614
type textarea "const btn = document.querySelector('.navbar_btn-mobile-cont'); const menu = doc…"
paste textarea
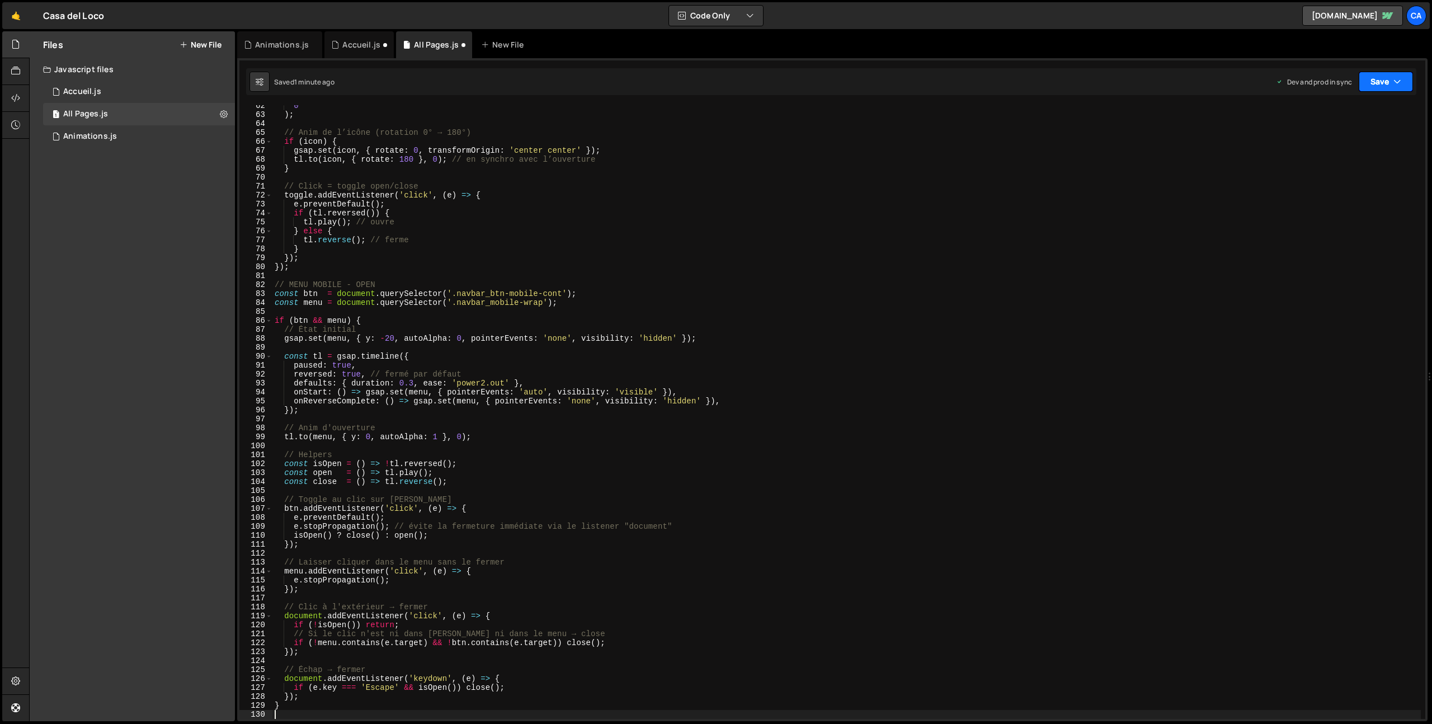
click at [1384, 78] on button "Save" at bounding box center [1386, 82] width 54 height 20
click at [1322, 155] on div "1 minute ago" at bounding box center [1328, 158] width 39 height 10
